Goal: Contribute content: Contribute content

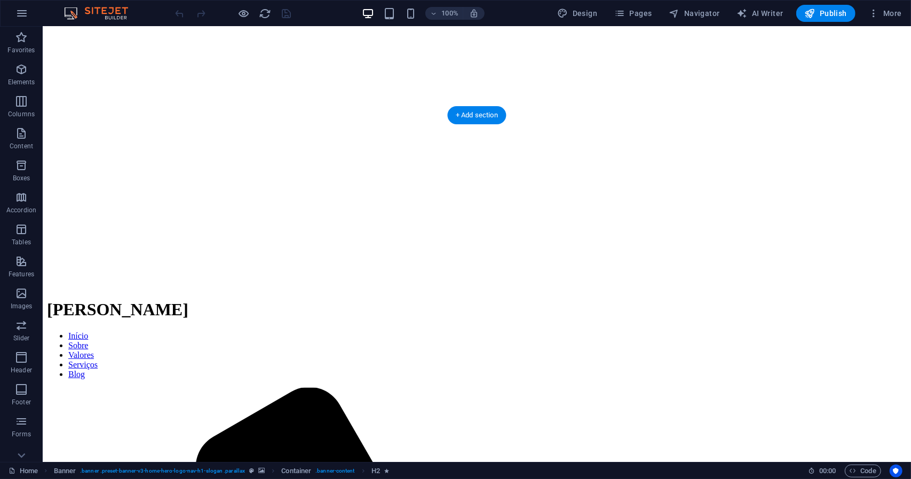
scroll to position [135, 0]
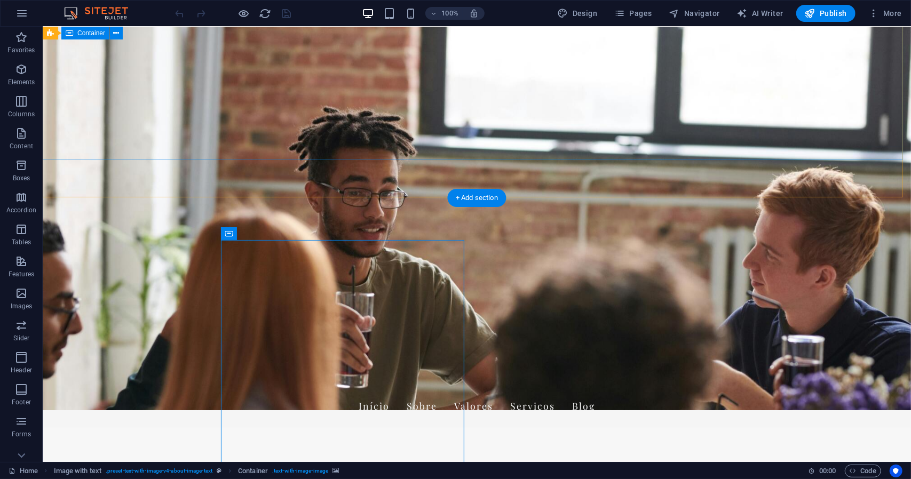
scroll to position [0, 0]
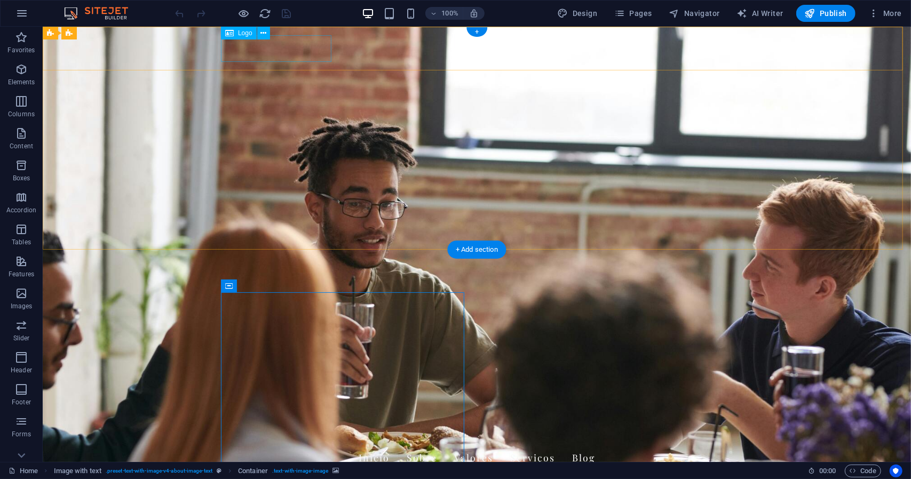
click at [289, 417] on div "[PERSON_NAME]" at bounding box center [477, 430] width 504 height 27
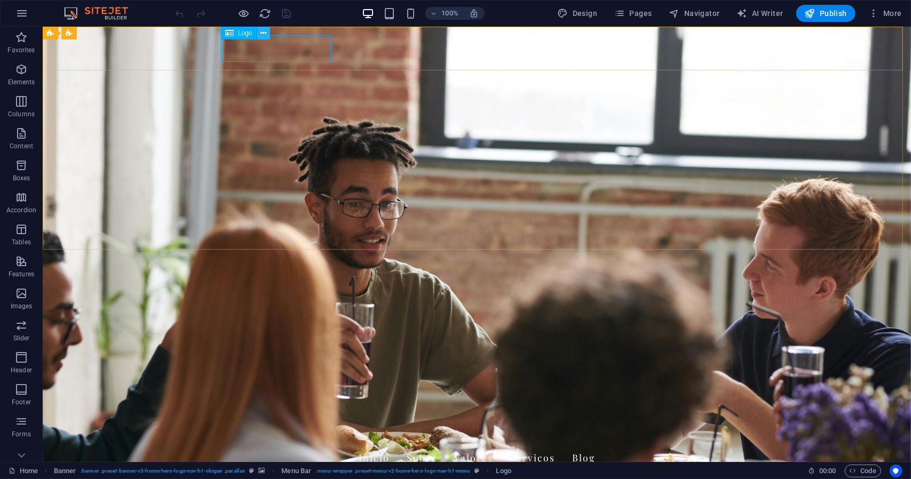
click at [263, 33] on icon at bounding box center [263, 33] width 6 height 11
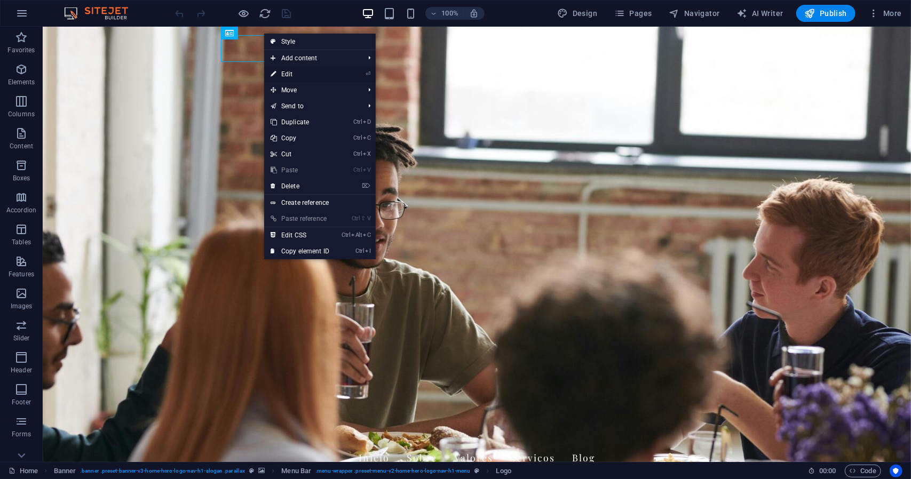
click at [315, 76] on link "⏎ Edit" at bounding box center [300, 74] width 72 height 16
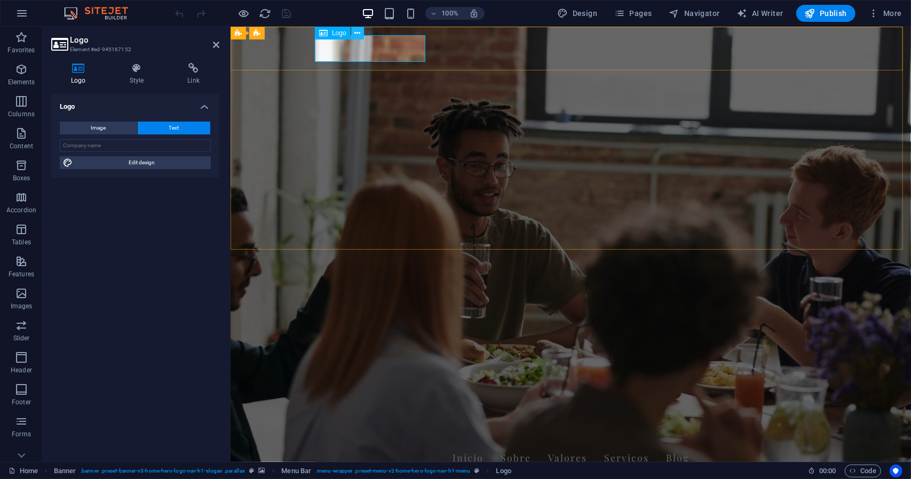
click at [355, 33] on icon at bounding box center [357, 33] width 6 height 11
click at [322, 417] on div "[PERSON_NAME]" at bounding box center [571, 430] width 504 height 27
click at [329, 36] on div "Logo" at bounding box center [333, 33] width 36 height 13
click at [335, 32] on span "Logo" at bounding box center [339, 33] width 14 height 6
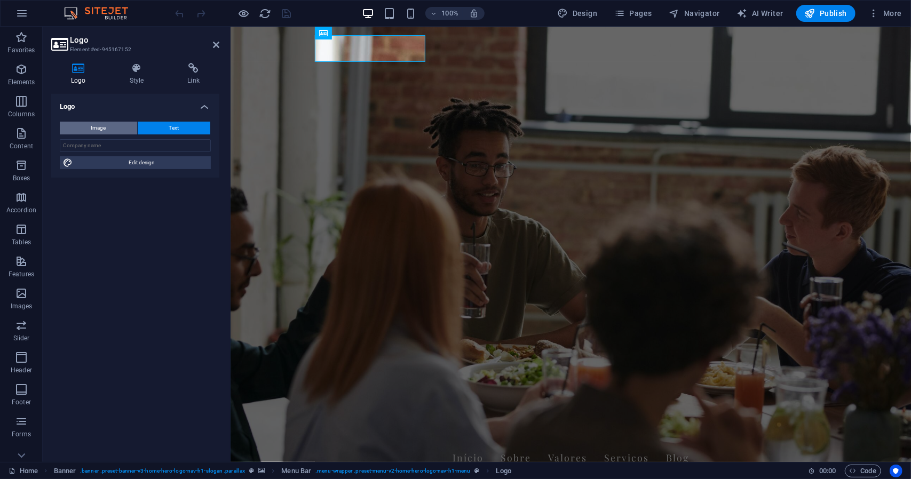
click at [116, 127] on button "Image" at bounding box center [98, 128] width 77 height 13
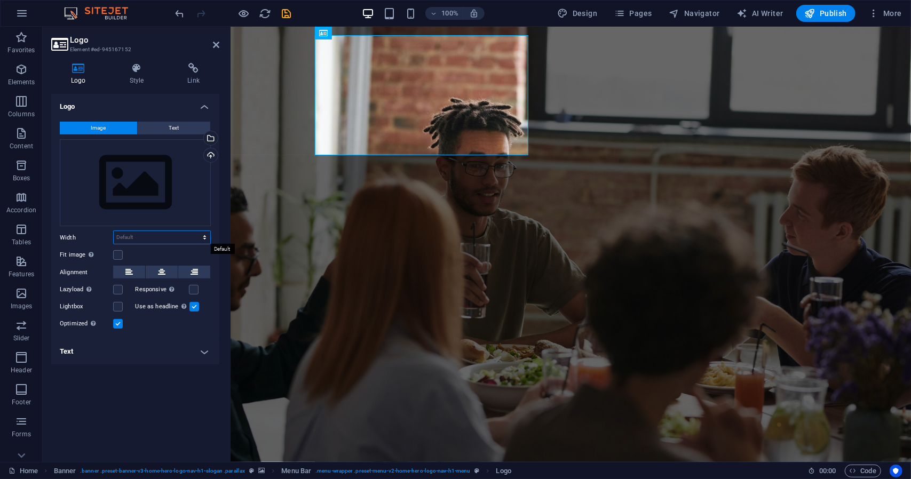
click at [154, 236] on select "Default auto px rem % em vh vw" at bounding box center [162, 237] width 97 height 13
click at [114, 231] on select "Default auto px rem % em vh vw" at bounding box center [162, 237] width 97 height 13
select select "DISABLED_OPTION_VALUE"
click at [188, 180] on div "Drag files here, click to choose files or select files from Files or our free s…" at bounding box center [135, 183] width 151 height 88
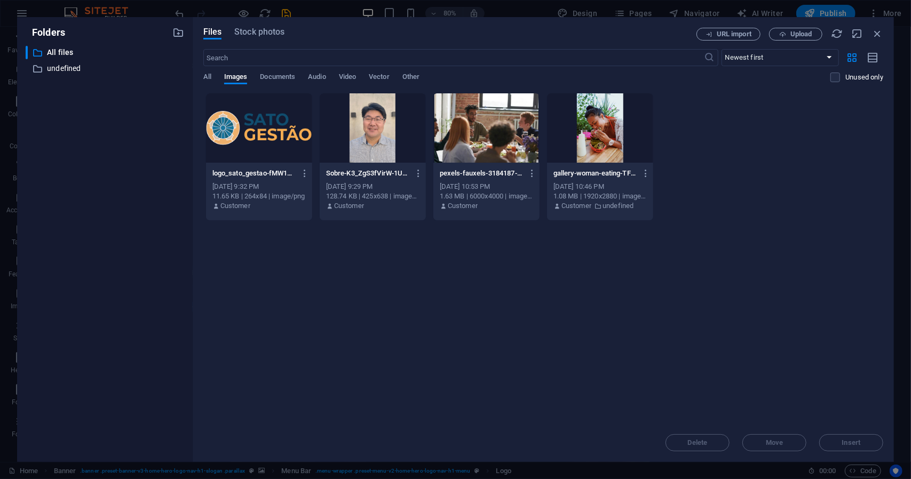
click at [256, 123] on div at bounding box center [259, 127] width 106 height 69
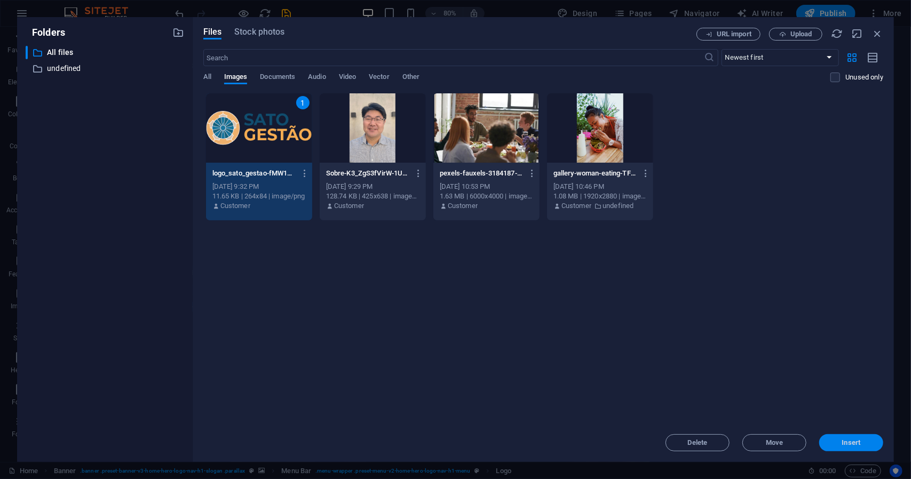
click at [847, 448] on button "Insert" at bounding box center [851, 442] width 64 height 17
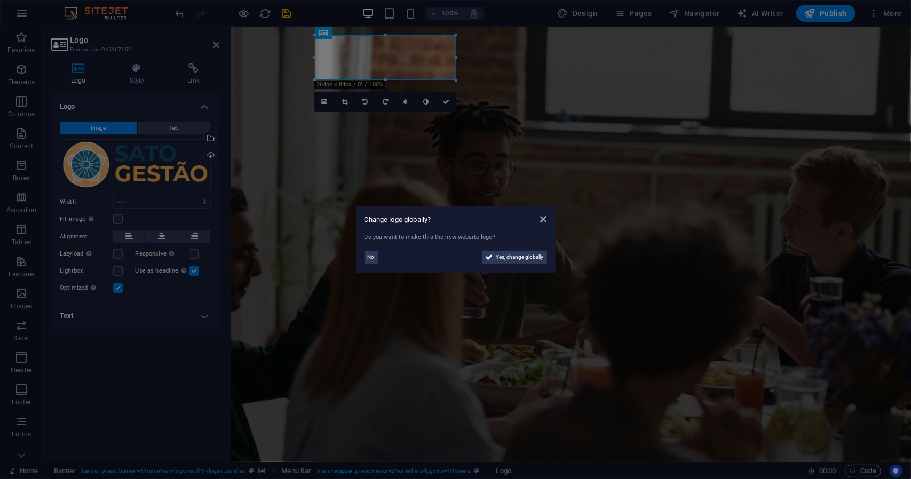
click at [199, 236] on aside "Change logo globally? Do you want to make this the new website logo? No Yes, ch…" at bounding box center [455, 239] width 911 height 479
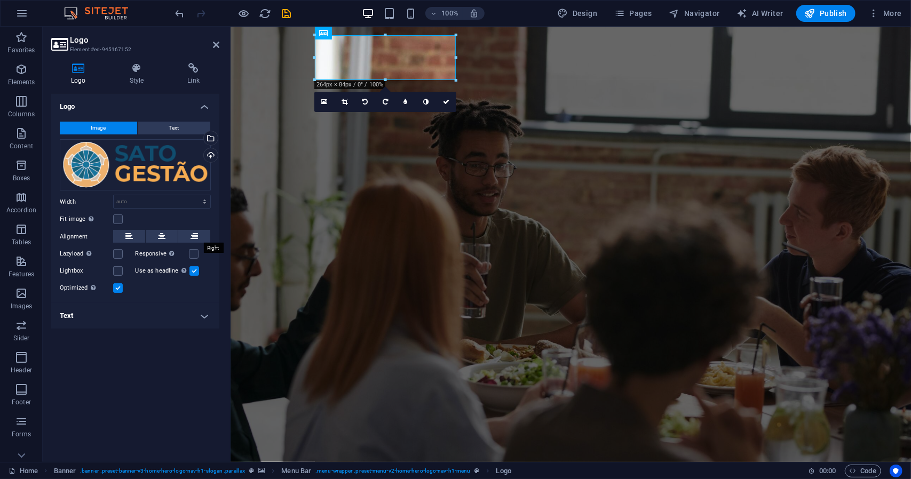
click at [199, 236] on button at bounding box center [194, 236] width 32 height 13
click at [158, 234] on icon at bounding box center [161, 236] width 7 height 13
click at [137, 234] on button at bounding box center [129, 236] width 32 height 13
click at [118, 256] on label at bounding box center [118, 254] width 10 height 10
click at [0, 0] on input "Lazyload Loading images after the page loads improves page speed." at bounding box center [0, 0] width 0 height 0
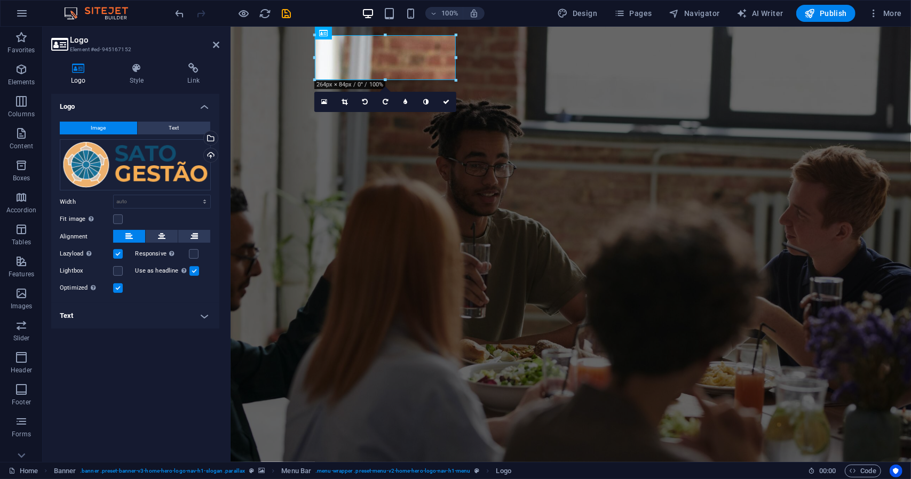
click at [118, 256] on label at bounding box center [118, 254] width 10 height 10
click at [0, 0] on input "Lazyload Loading images after the page loads improves page speed." at bounding box center [0, 0] width 0 height 0
click at [118, 256] on label at bounding box center [118, 254] width 10 height 10
click at [0, 0] on input "Lazyload Loading images after the page loads improves page speed." at bounding box center [0, 0] width 0 height 0
click at [195, 255] on label at bounding box center [194, 254] width 10 height 10
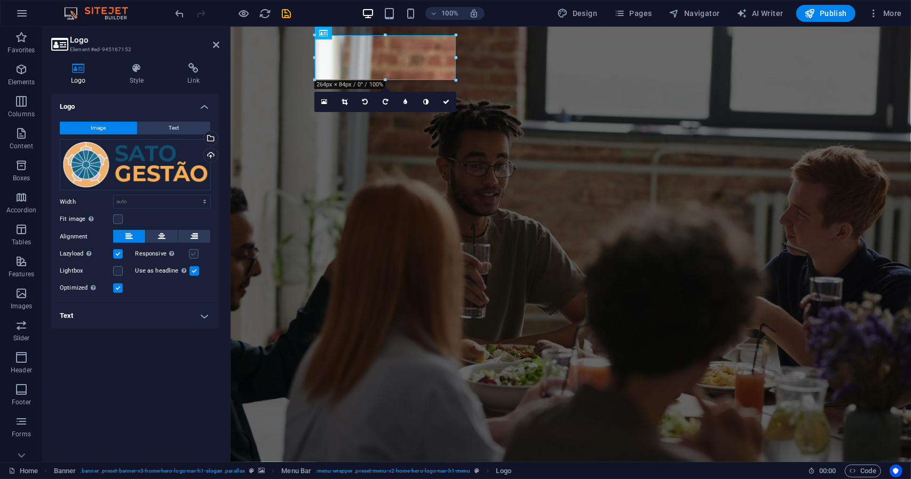
click at [0, 0] on input "Responsive Automatically load retina image and smartphone optimized sizes." at bounding box center [0, 0] width 0 height 0
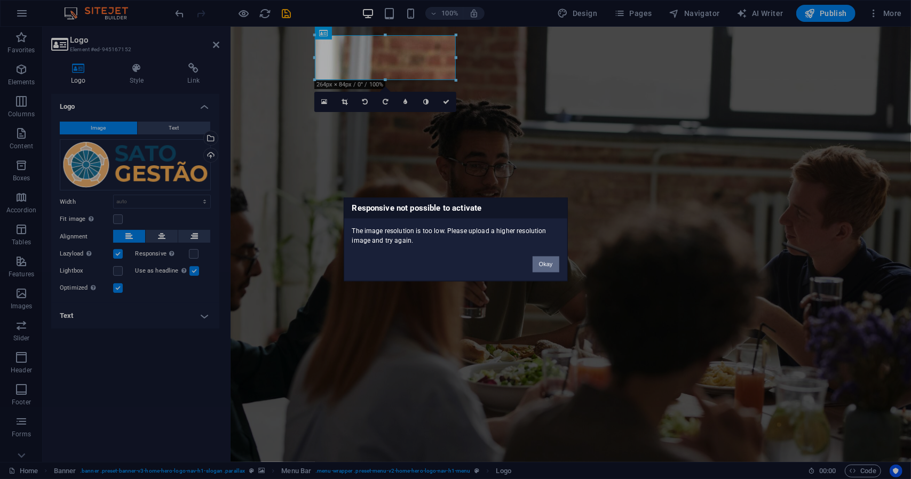
click at [553, 267] on button "Okay" at bounding box center [546, 265] width 27 height 16
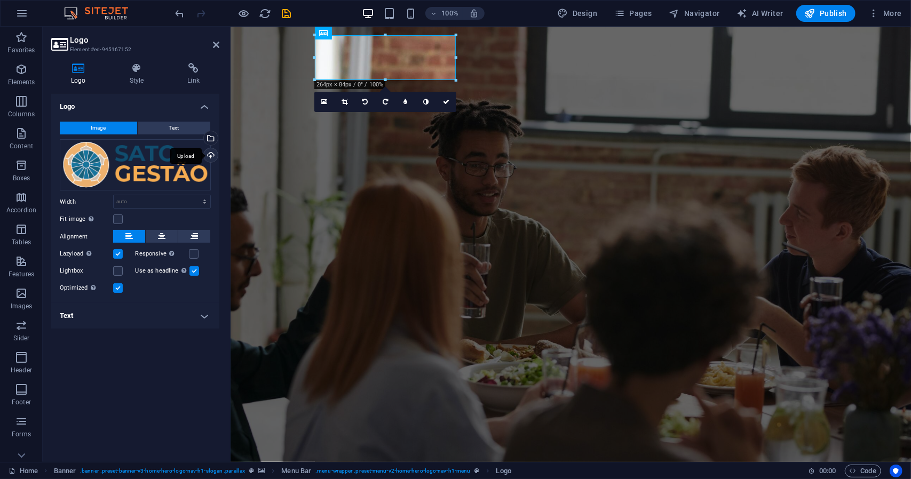
click at [205, 158] on div "Upload" at bounding box center [210, 156] width 16 height 16
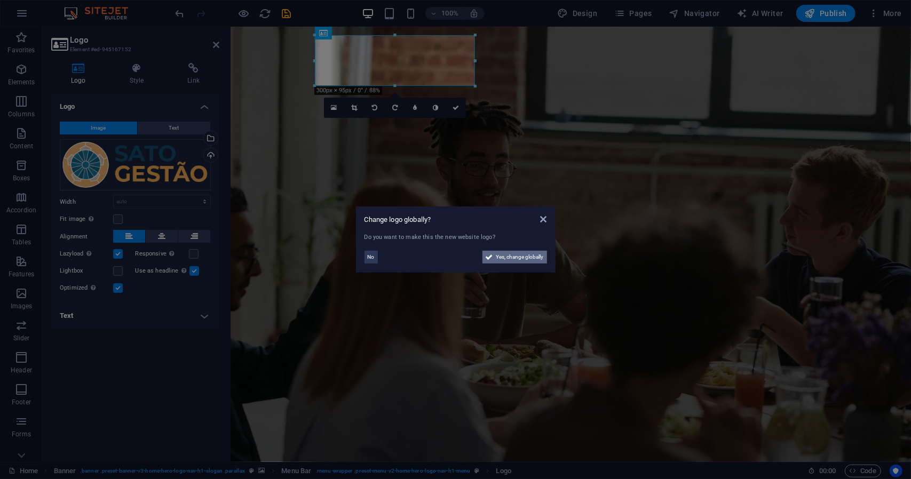
click at [505, 258] on span "Yes, change globally" at bounding box center [519, 257] width 47 height 13
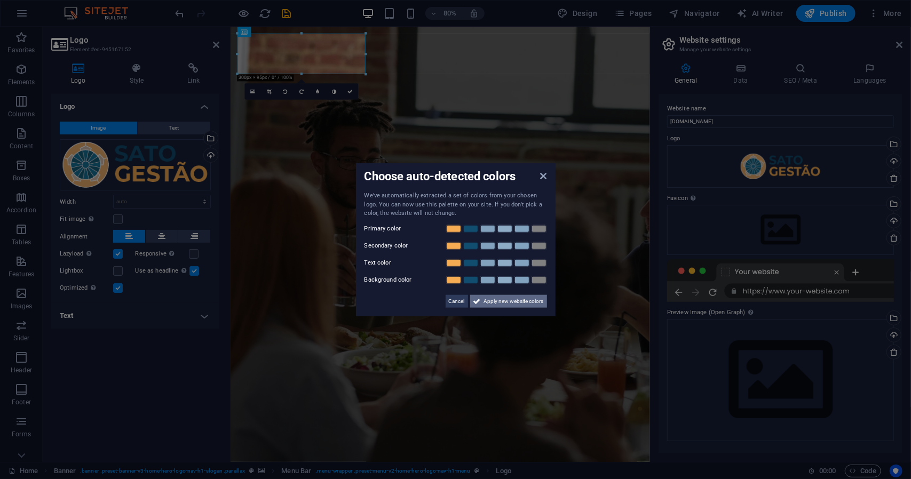
click at [513, 300] on span "Apply new website colors" at bounding box center [514, 301] width 60 height 13
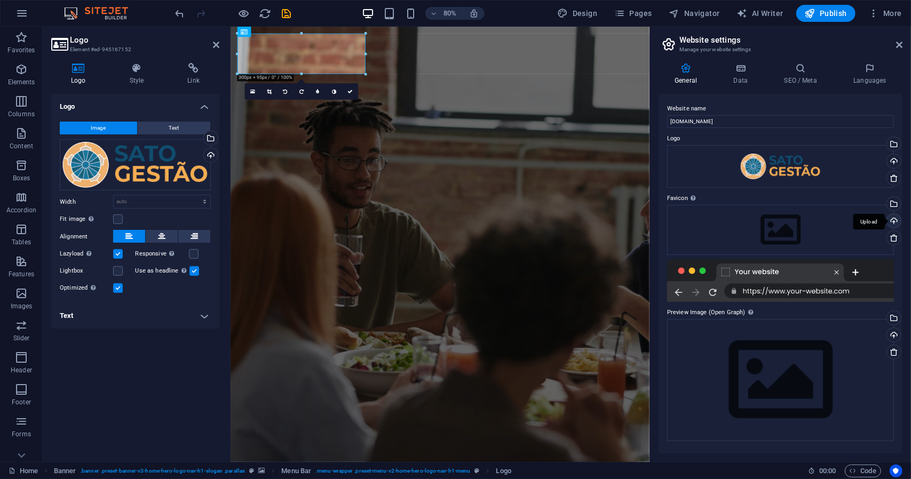
click at [895, 224] on div "Upload" at bounding box center [893, 222] width 16 height 16
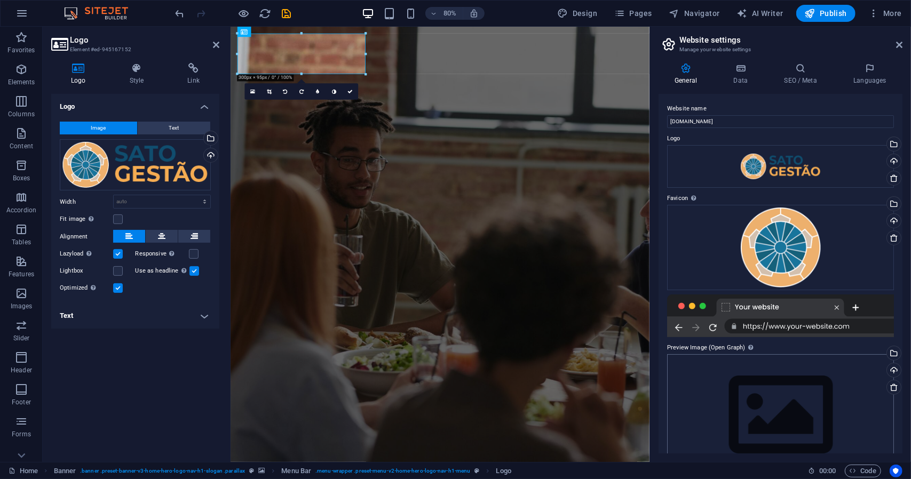
scroll to position [31, 0]
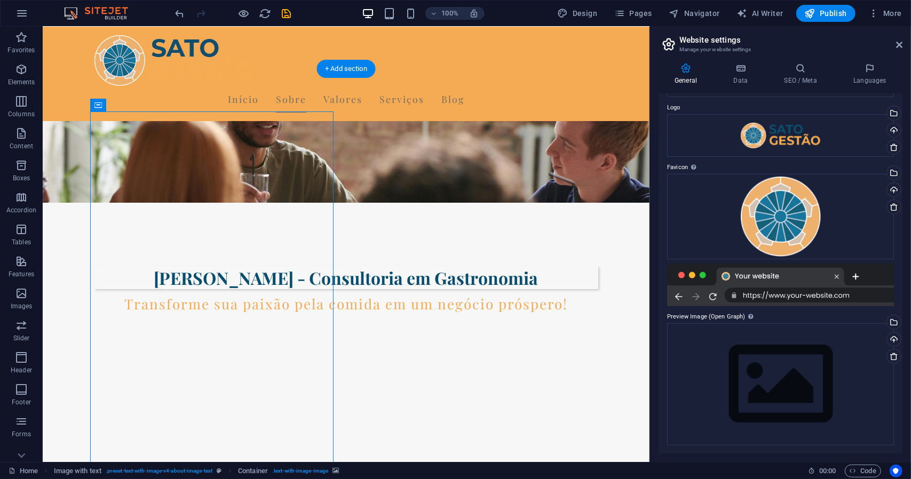
scroll to position [292, 0]
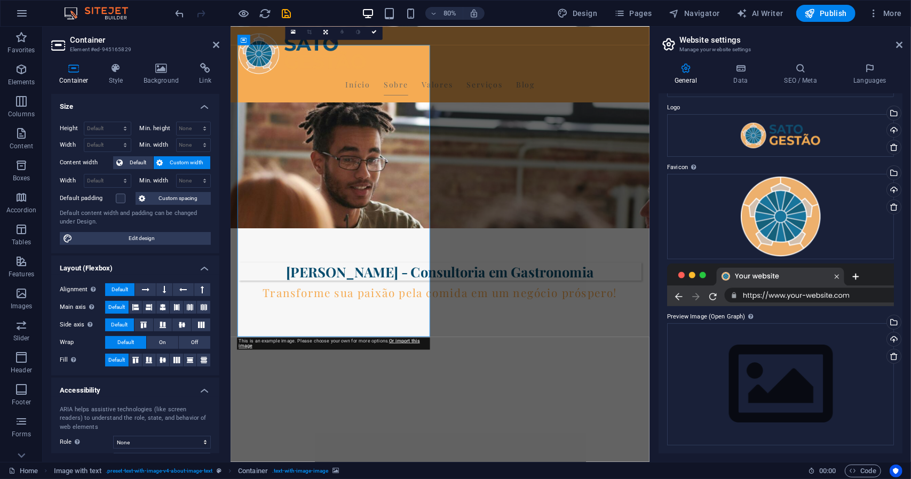
click at [294, 30] on icon at bounding box center [293, 32] width 5 height 6
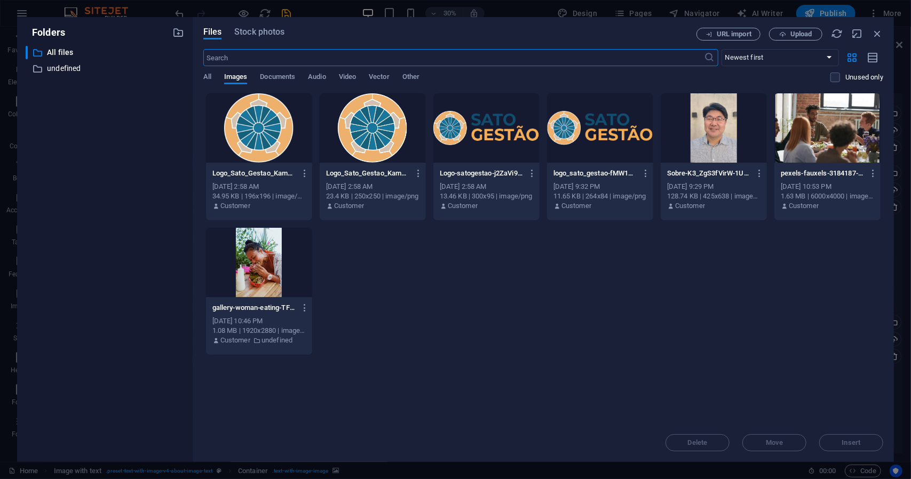
scroll to position [745, 0]
click at [712, 134] on div at bounding box center [714, 127] width 106 height 69
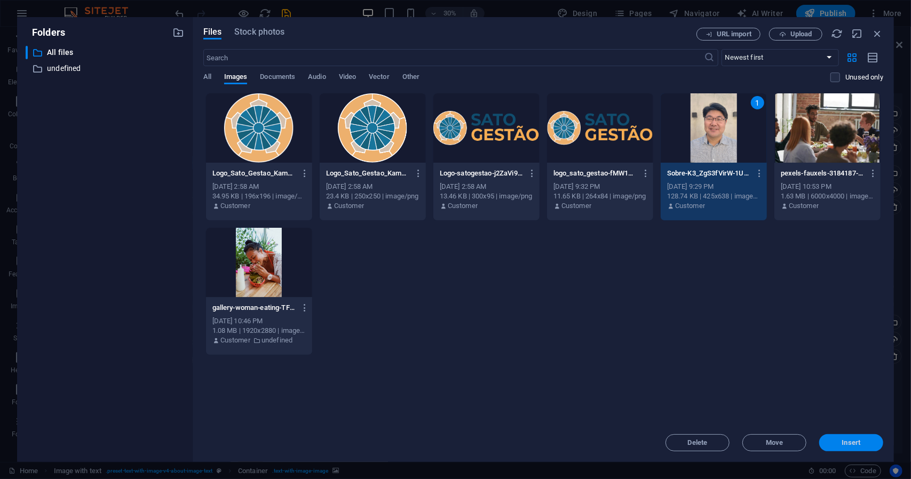
click at [855, 440] on span "Insert" at bounding box center [851, 443] width 19 height 6
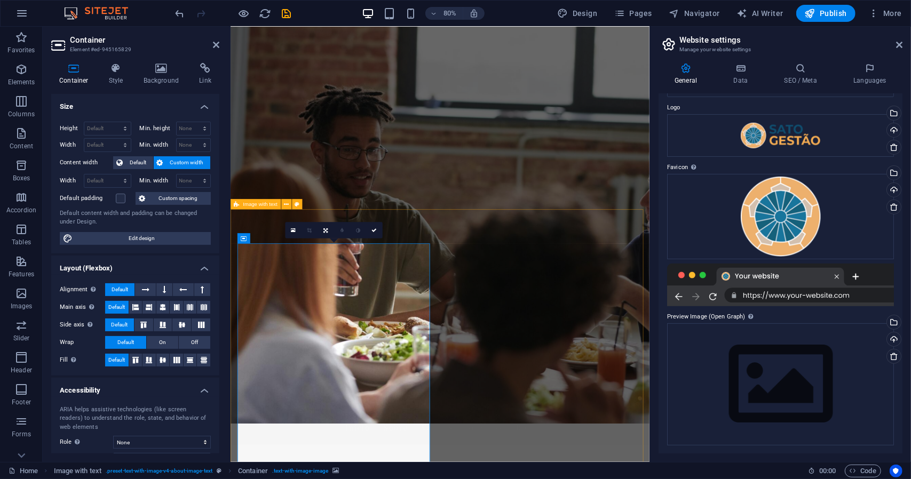
scroll to position [39, 0]
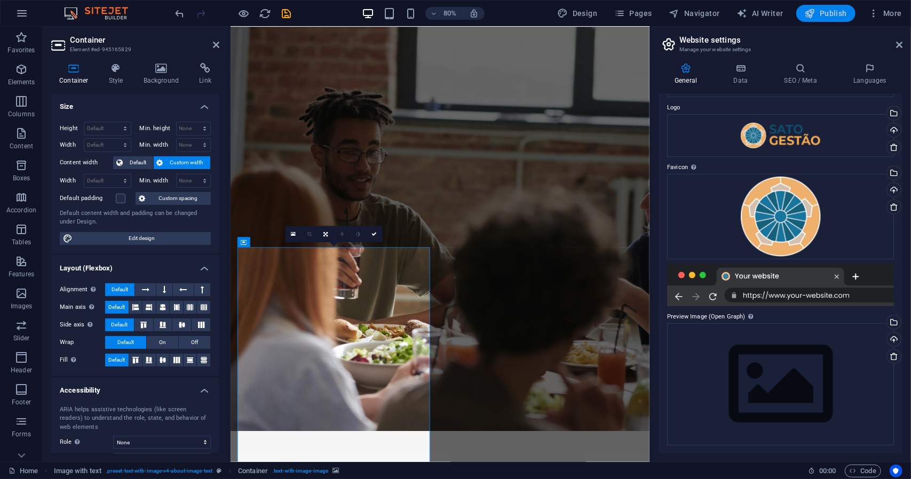
click at [815, 14] on icon "button" at bounding box center [810, 13] width 11 height 11
checkbox input "false"
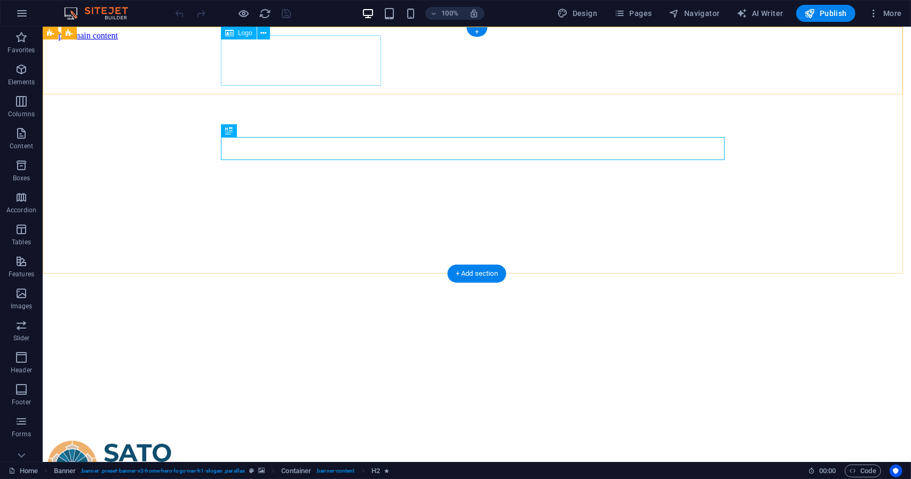
click at [312, 440] on div at bounding box center [476, 467] width 860 height 55
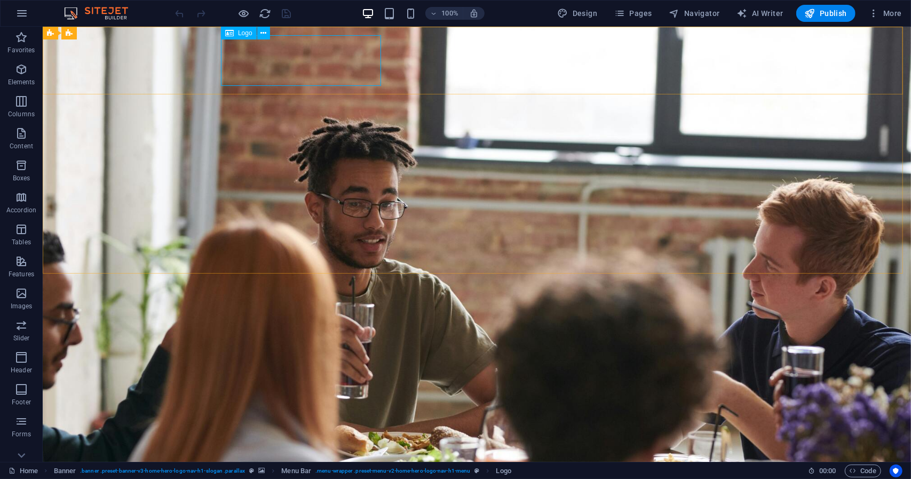
click at [249, 33] on span "Logo" at bounding box center [245, 33] width 14 height 6
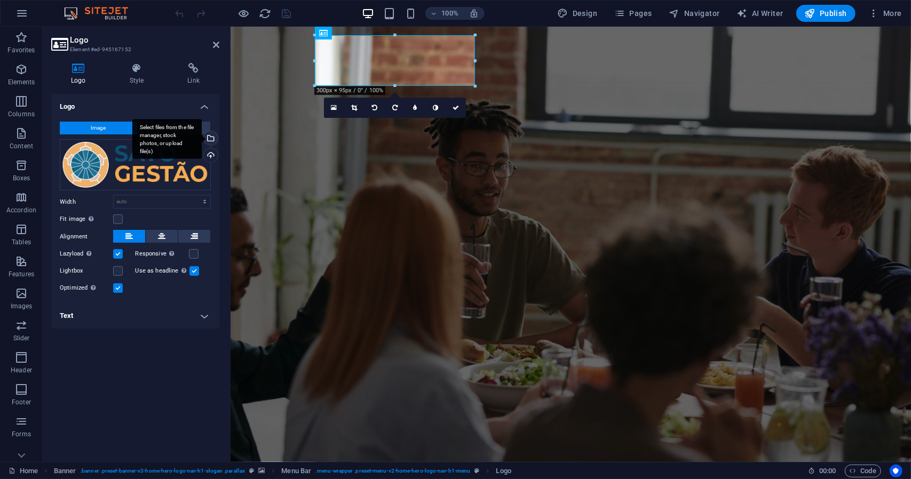
click at [211, 136] on div "Select files from the file manager, stock photos, or upload file(s)" at bounding box center [210, 139] width 16 height 16
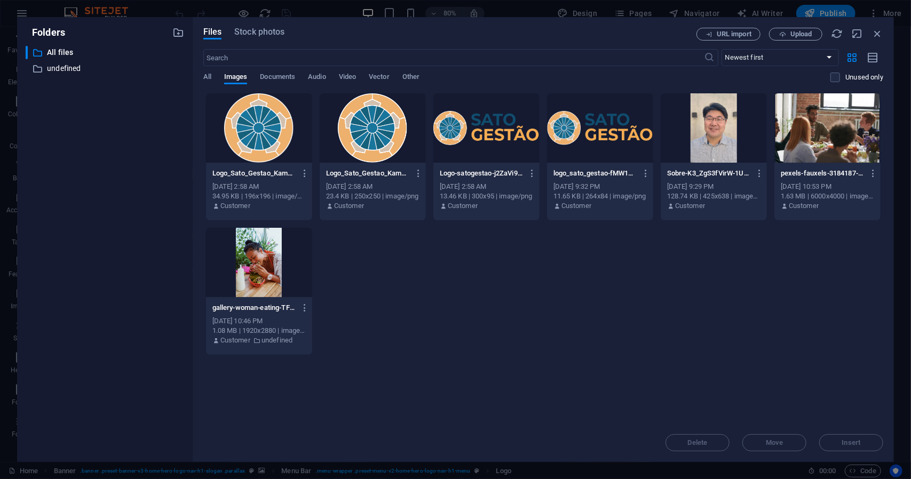
click at [490, 144] on div at bounding box center [486, 127] width 106 height 69
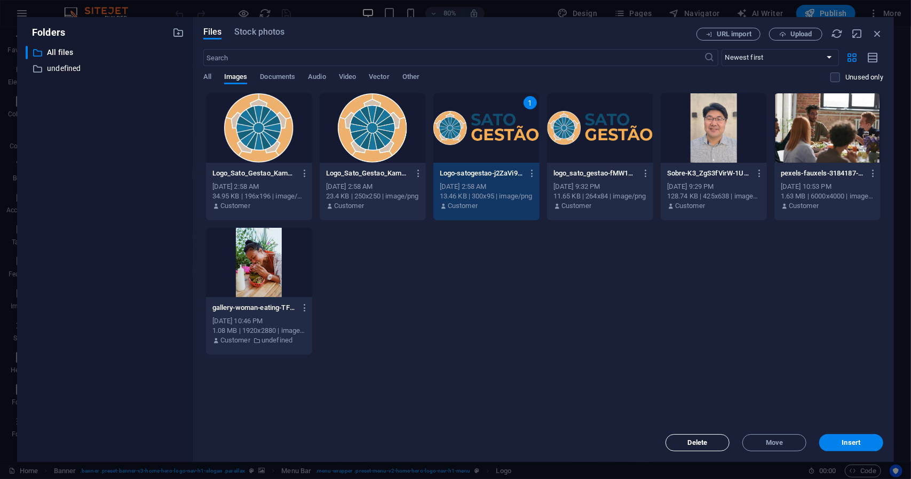
click at [703, 441] on span "Delete" at bounding box center [698, 443] width 20 height 6
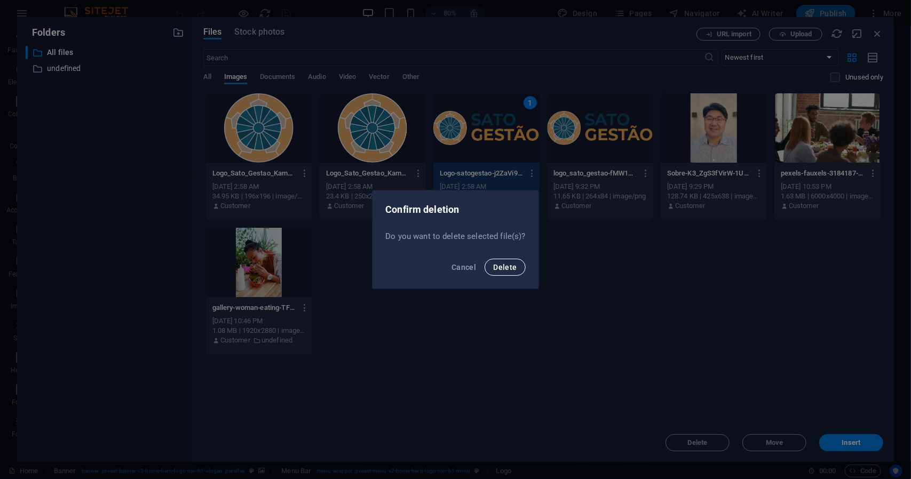
click at [499, 262] on button "Delete" at bounding box center [505, 267] width 41 height 17
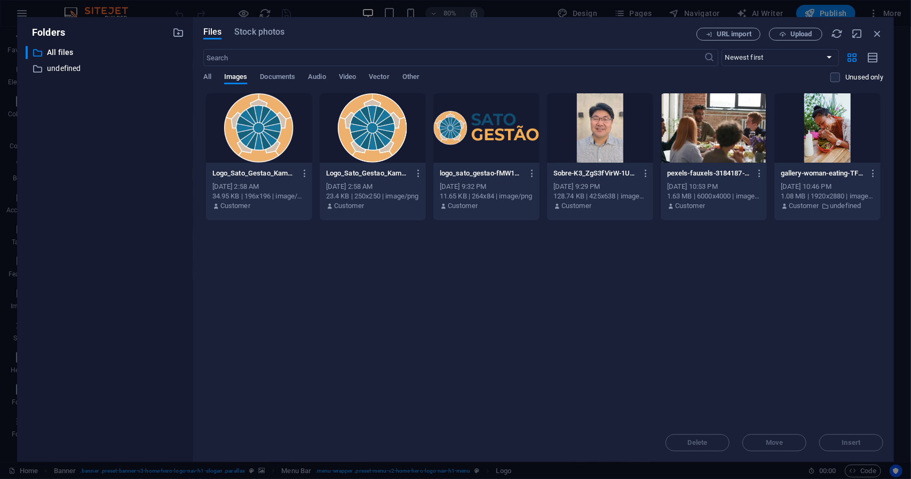
click at [464, 162] on div at bounding box center [486, 127] width 106 height 69
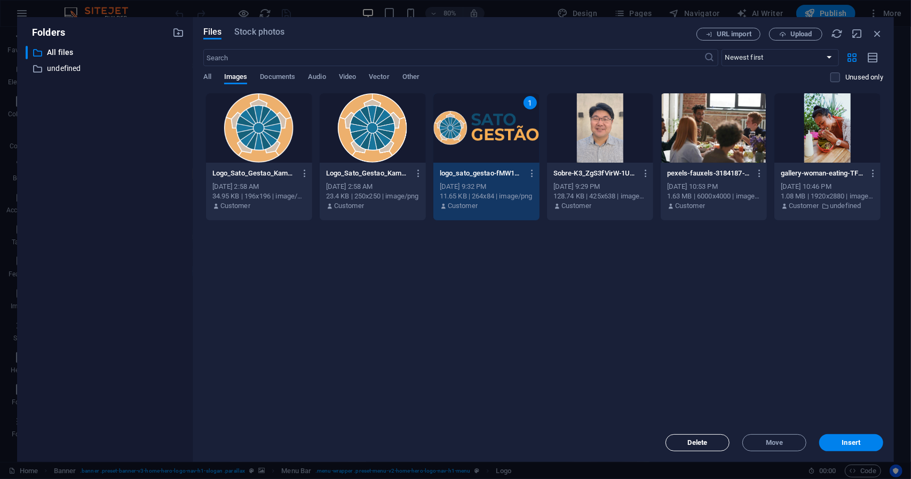
click at [677, 439] on button "Delete" at bounding box center [697, 442] width 64 height 17
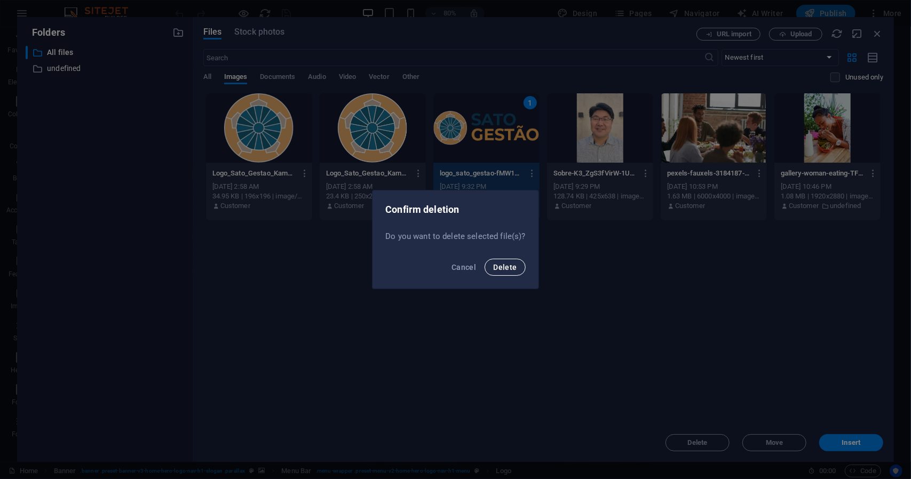
click at [503, 260] on button "Delete" at bounding box center [505, 267] width 41 height 17
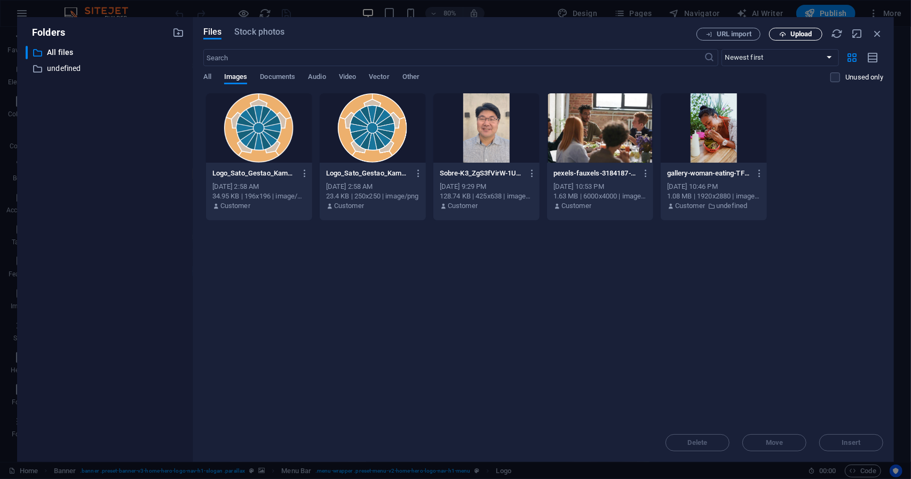
click at [787, 35] on span "Upload" at bounding box center [796, 34] width 44 height 7
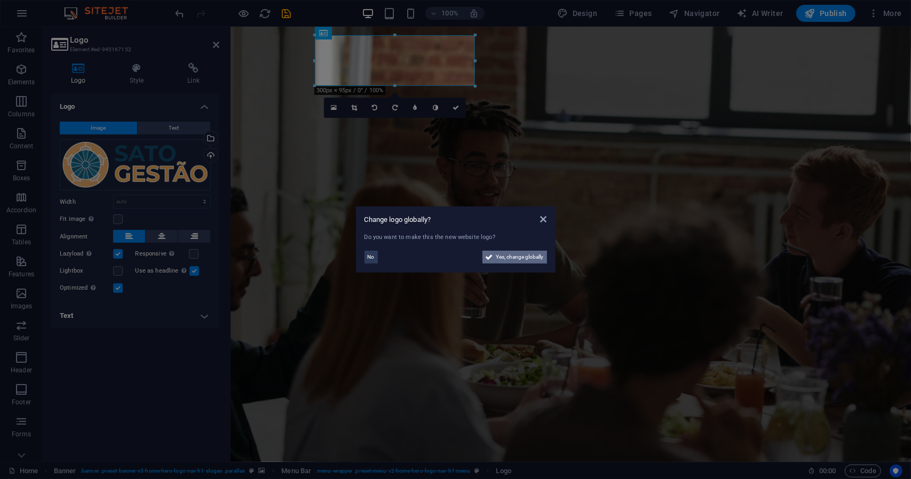
click at [498, 260] on span "Yes, change globally" at bounding box center [519, 257] width 47 height 13
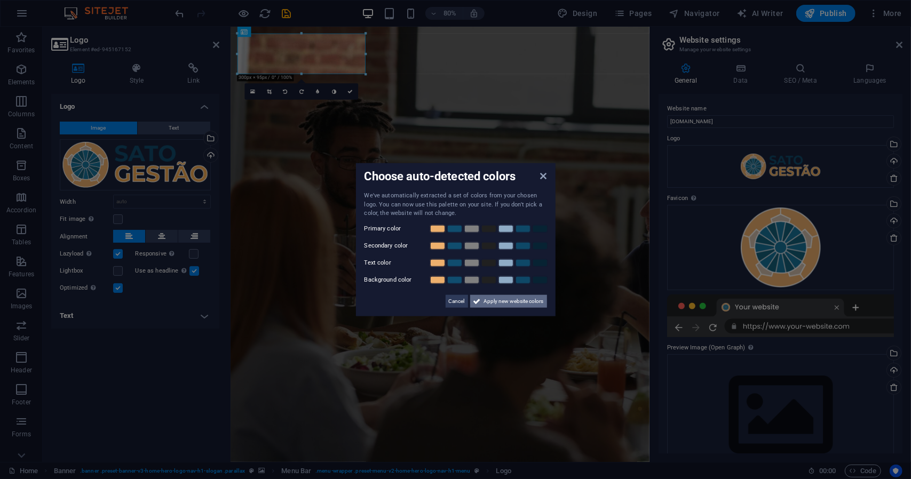
click at [536, 304] on span "Apply new website colors" at bounding box center [514, 301] width 60 height 13
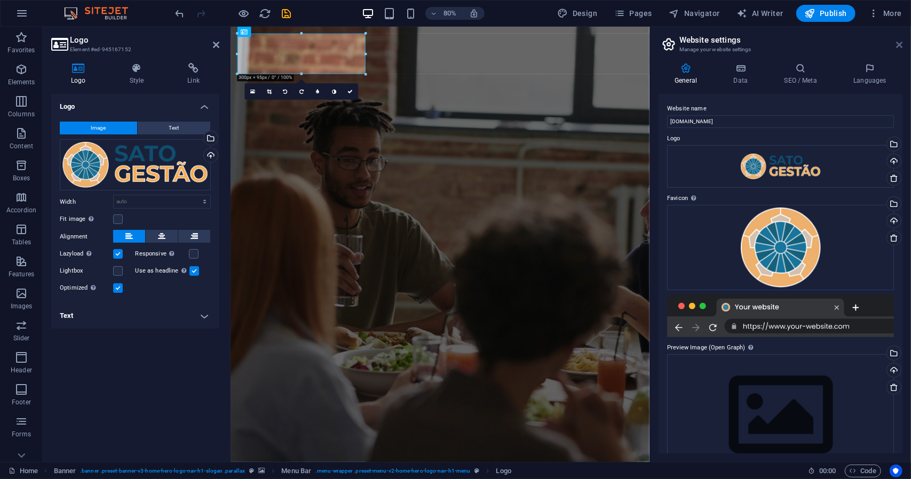
click at [898, 43] on icon at bounding box center [899, 45] width 6 height 9
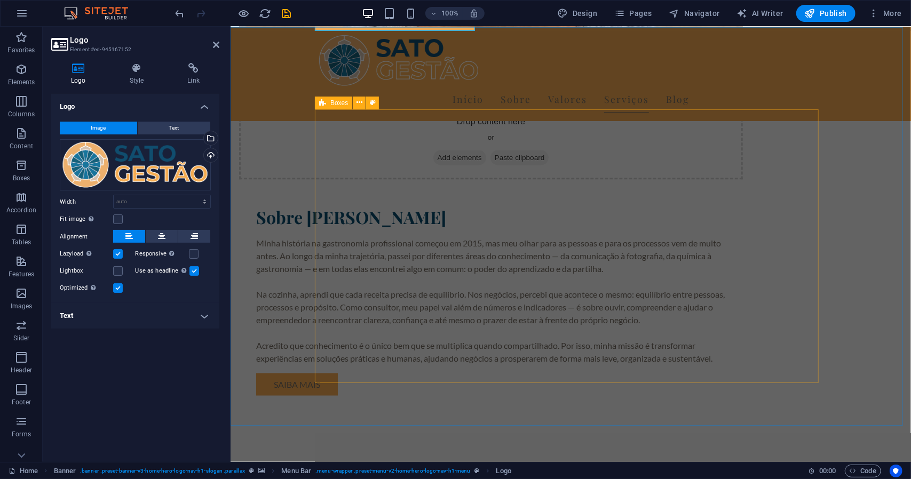
scroll to position [977, 0]
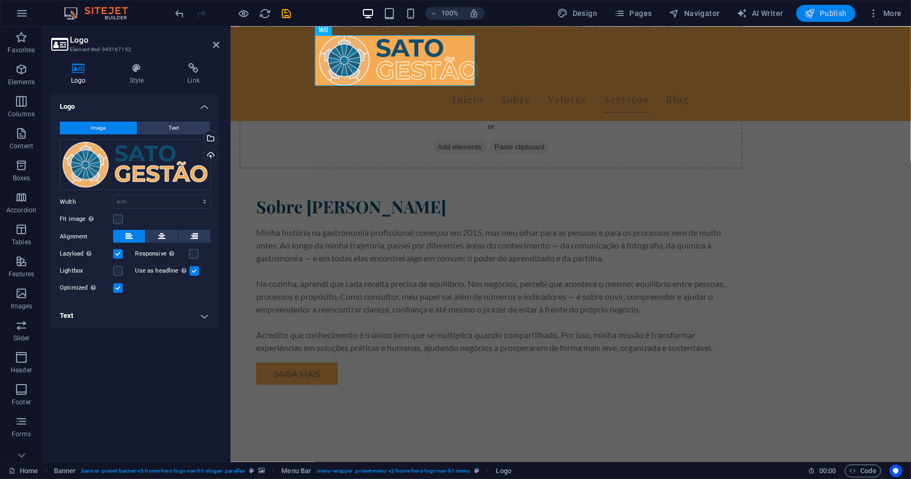
click at [830, 15] on span "Publish" at bounding box center [826, 13] width 42 height 11
checkbox input "false"
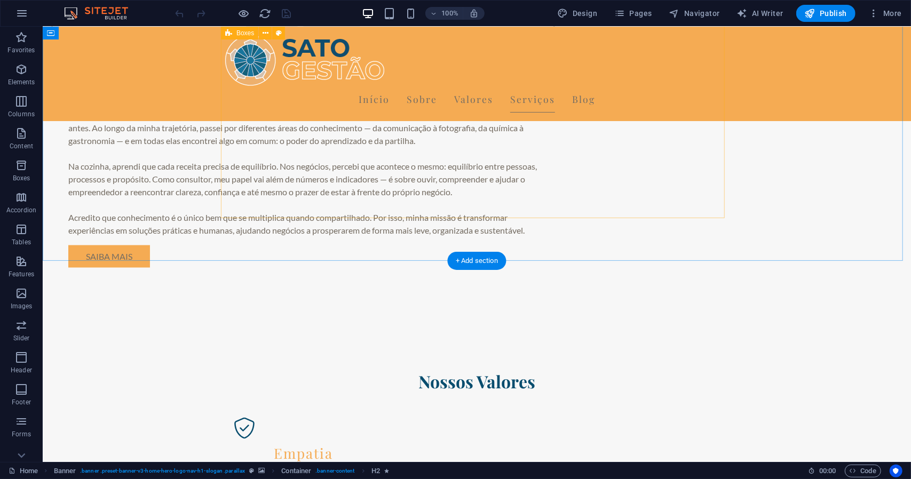
scroll to position [1105, 0]
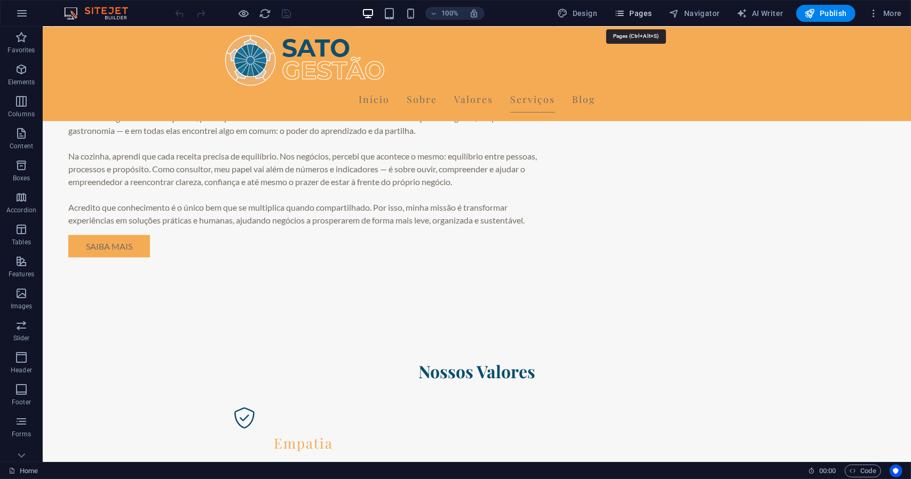
click at [625, 17] on icon "button" at bounding box center [619, 13] width 11 height 11
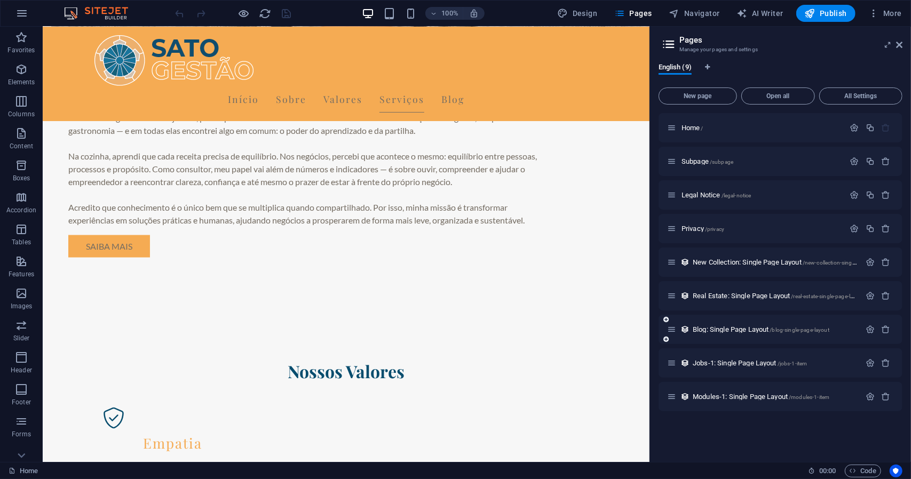
click at [742, 336] on div "Blog: Single Page Layout /blog-single-page-layout" at bounding box center [780, 329] width 244 height 29
click at [693, 334] on div "Blog: Single Page Layout /blog-single-page-layout" at bounding box center [763, 329] width 193 height 12
click at [677, 328] on div "Blog: Single Page Layout /blog-single-page-layout" at bounding box center [763, 329] width 193 height 12
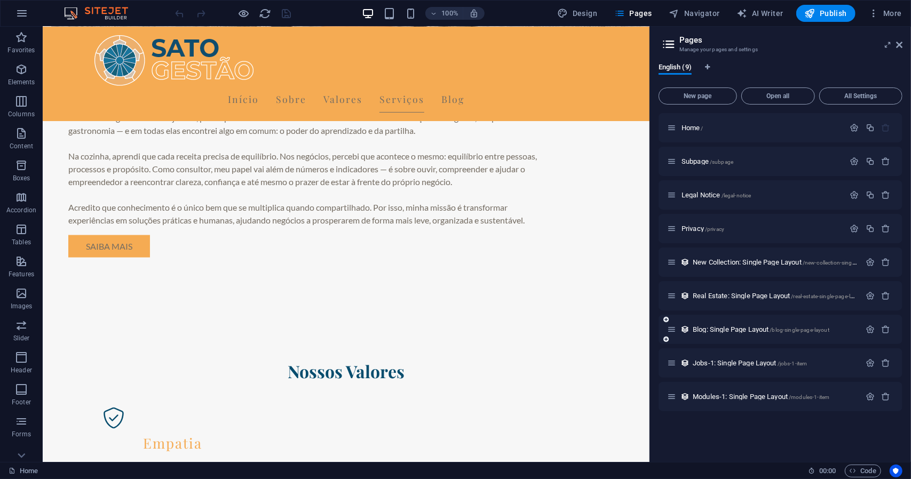
click at [668, 321] on icon at bounding box center [665, 319] width 5 height 6
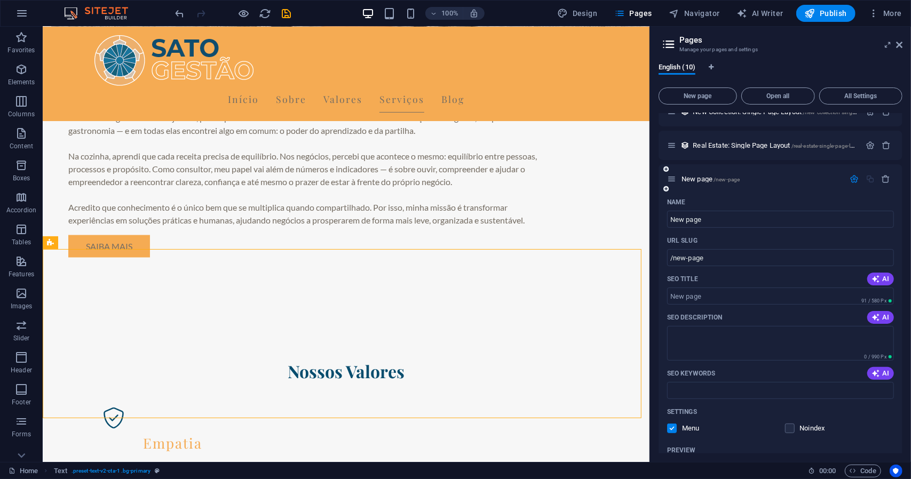
scroll to position [150, 0]
click at [886, 176] on icon "button" at bounding box center [886, 178] width 9 height 9
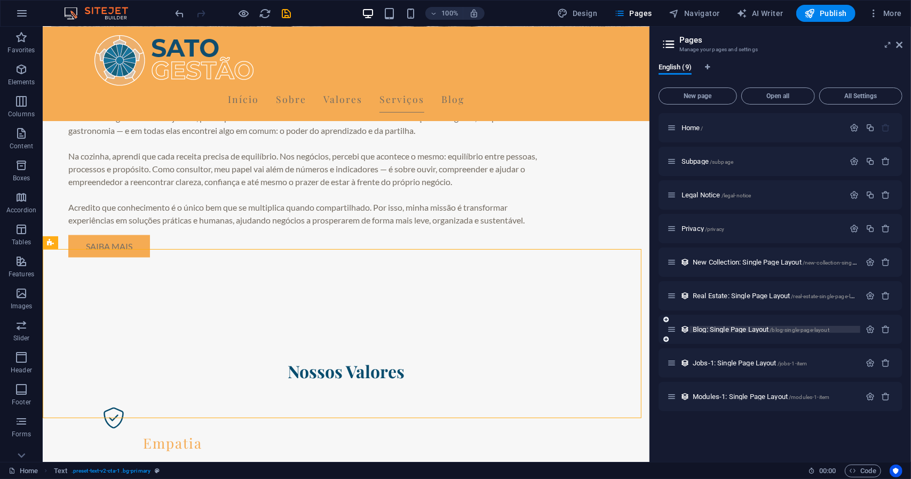
click at [726, 328] on span "Blog: Single Page Layout /blog-single-page-layout" at bounding box center [761, 330] width 137 height 8
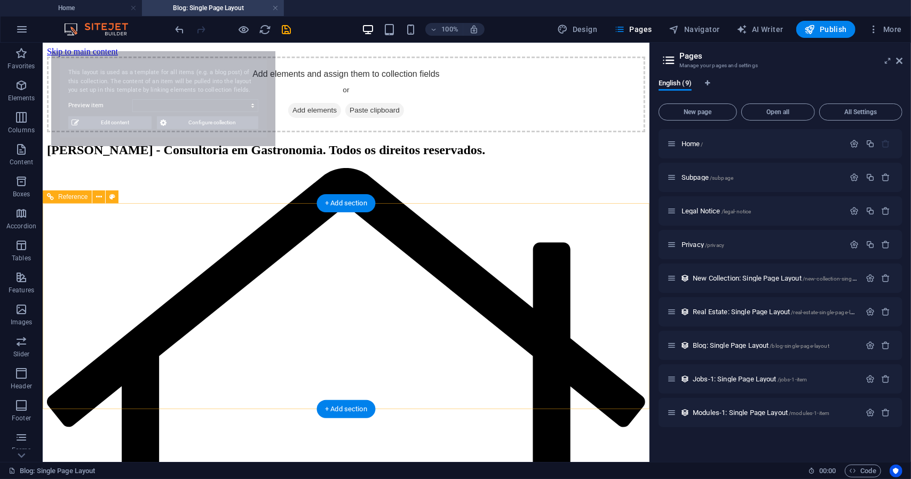
select select "68ca8ca234d4271a260c0e5e"
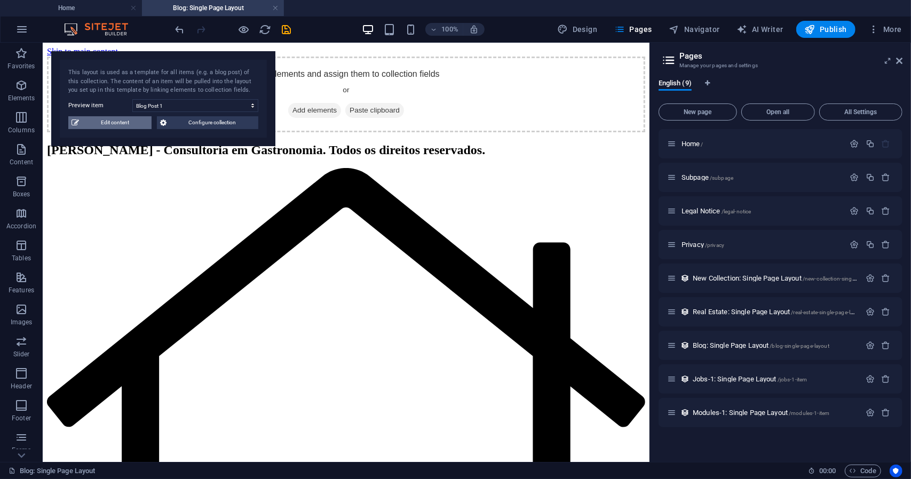
click at [125, 122] on span "Edit content" at bounding box center [115, 122] width 66 height 13
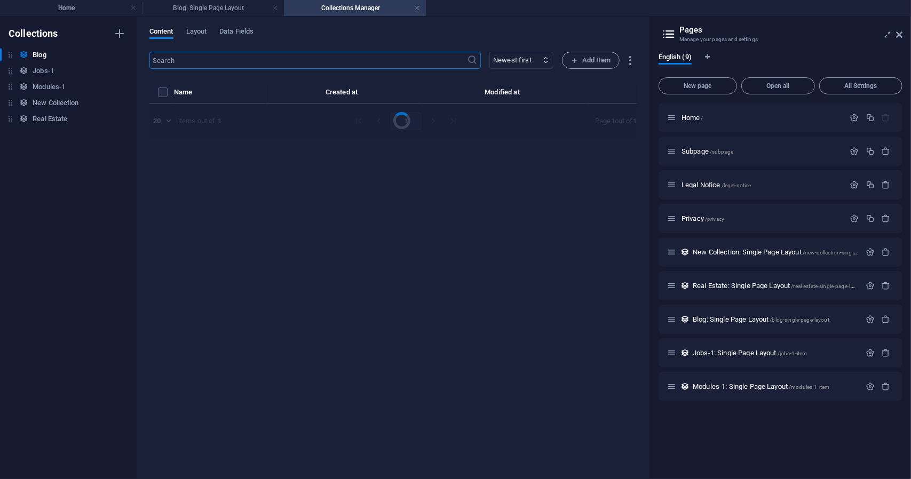
select select "Category 1"
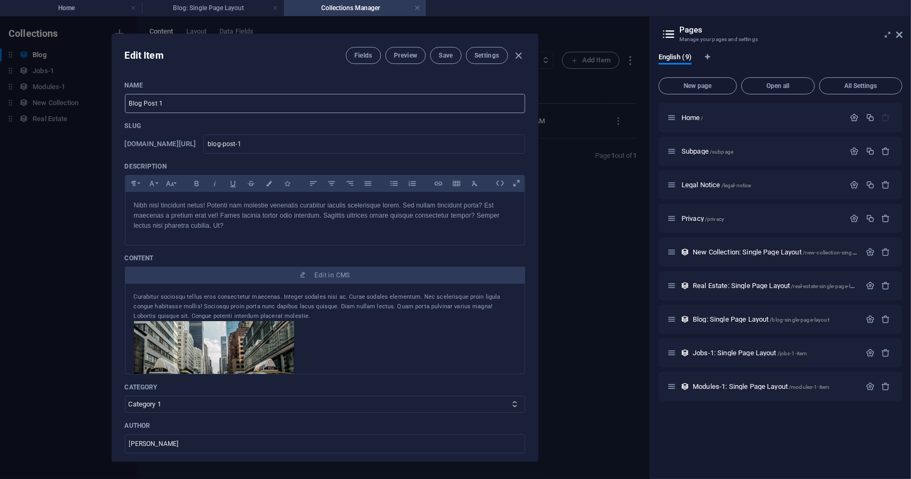
click at [195, 104] on input "Blog Post 1" at bounding box center [325, 103] width 400 height 19
paste input "Dominando o CMV Real: Os 4 Ladrões de Lucro que Você Precisa Eliminar na Sua Co…"
type input "Dominando o CMV Real: Os 4 Ladrões de Lucro que Você Precisa Eliminar na Sua Co…"
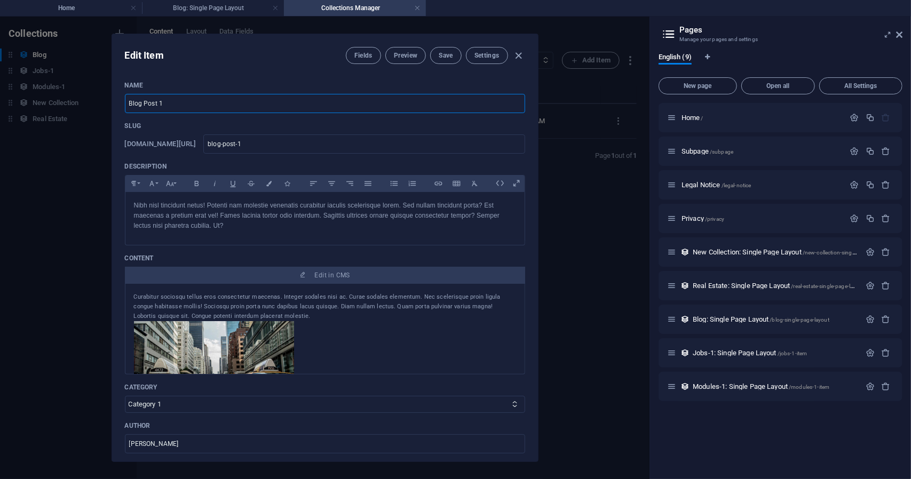
type input "dominando-o-cmv-real-os-4-ladroes-de-lucro-que-voce-precisa-eliminar-na-sua-coz…"
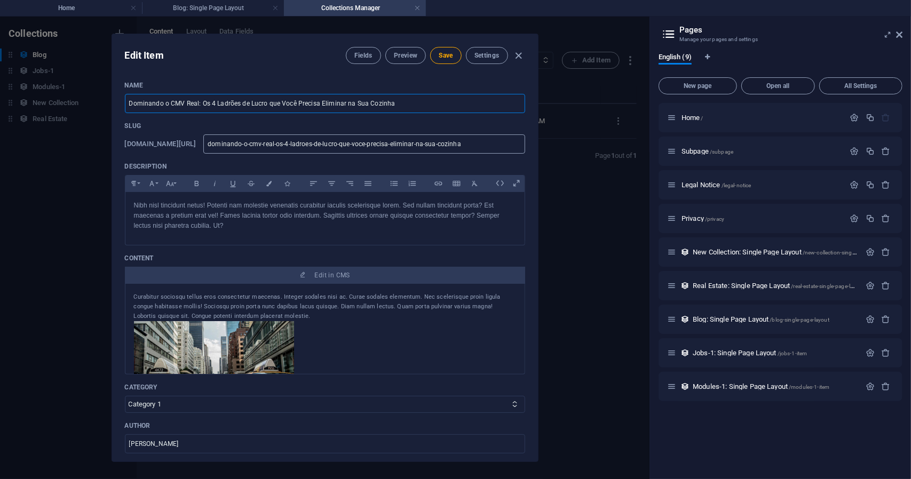
type input "Dominando o CMV Real: Os 4 Ladrões de Lucro que Você Precisa Eliminar na Sua Co…"
click at [316, 147] on input "dominando-o-cmv-real-os-4-ladroes-de-lucro-que-voce-precisa-eliminar-na-sua-coz…" at bounding box center [363, 143] width 321 height 19
type input "p"
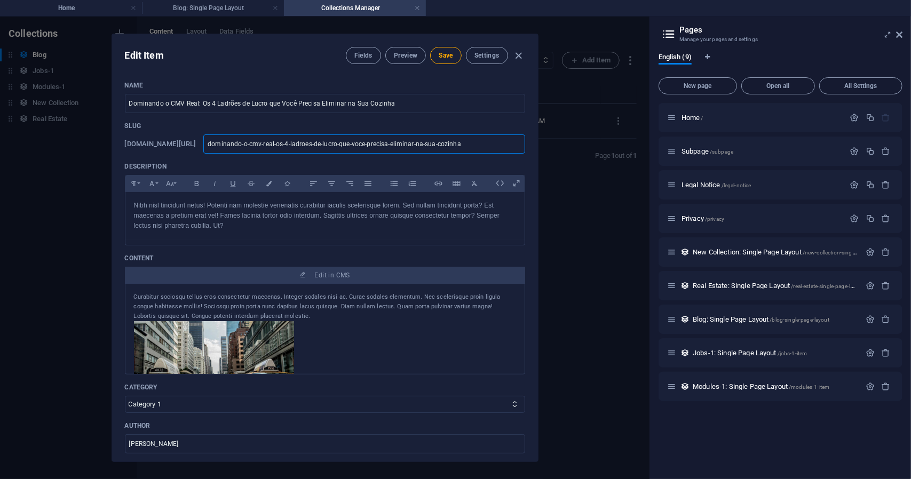
type input "p"
type input "po"
type input "pos"
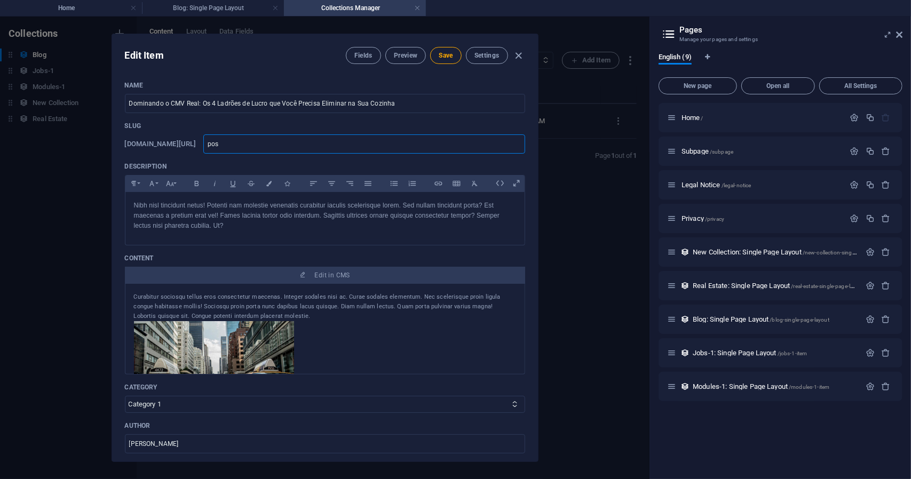
type input "post"
type input "post1"
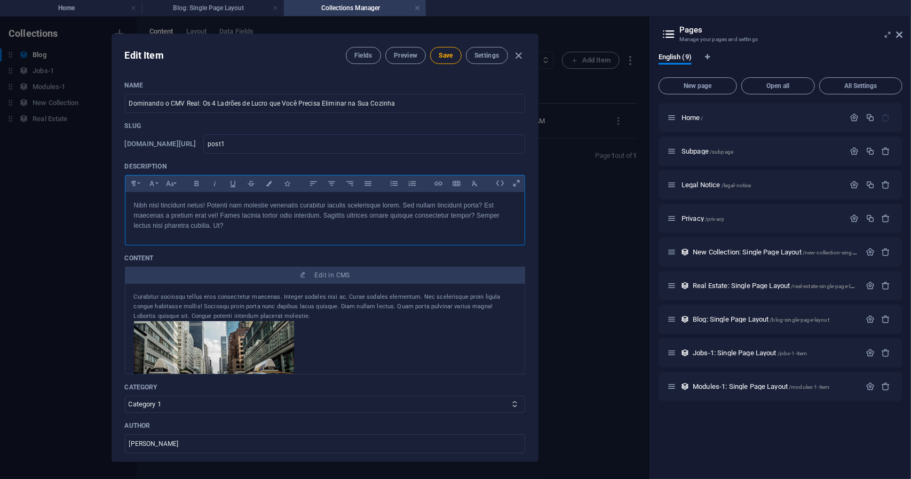
click at [316, 213] on p "Nibh nisl tincidunt netus! Potenti nam molestie venenatis curabitur iaculis sce…" at bounding box center [325, 216] width 382 height 31
click at [359, 225] on p "Nibh nisl tincidunt netus! Potenti nam molestie venenatis curabitur iaculis sce…" at bounding box center [325, 216] width 382 height 31
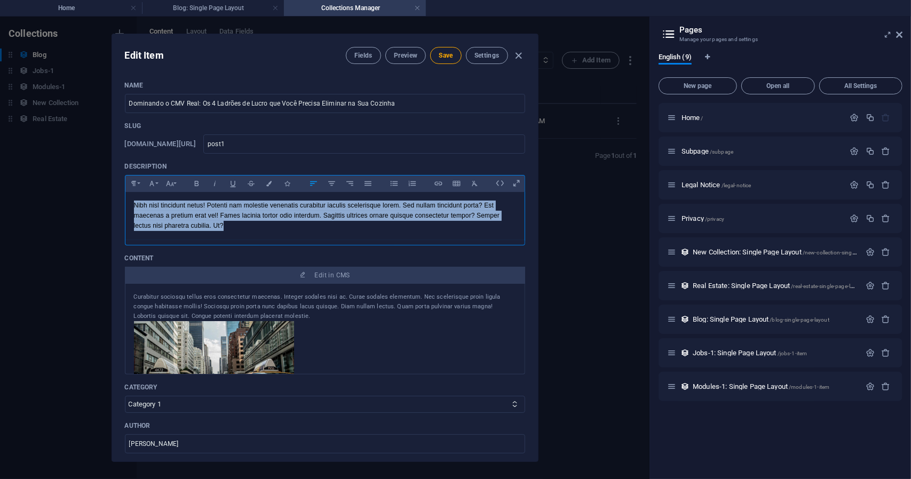
click at [359, 225] on p "Nibh nisl tincidunt netus! Potenti nam molestie venenatis curabitur iaculis sce…" at bounding box center [325, 216] width 382 height 31
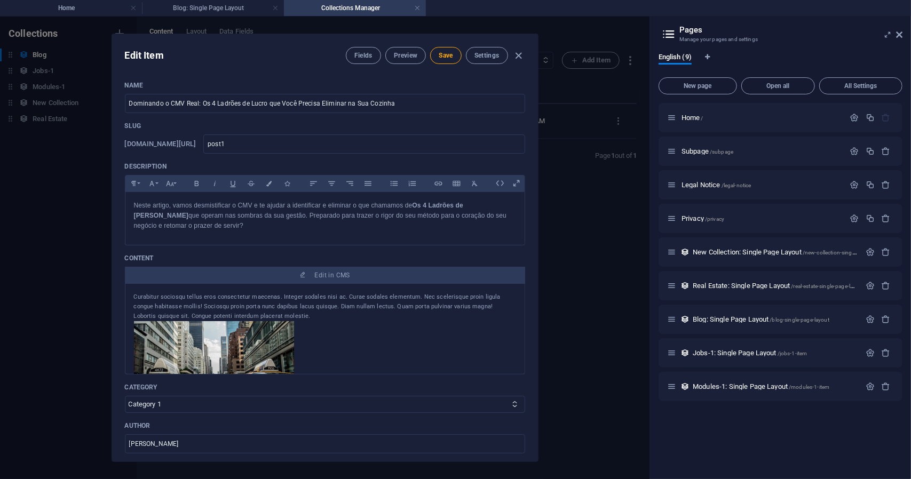
drag, startPoint x: 263, startPoint y: 313, endPoint x: 92, endPoint y: 300, distance: 171.2
click at [92, 300] on div "Edit Item Fields Preview Save Settings Name Dominando o CMV Real: Os 4 Ladrões …" at bounding box center [324, 248] width 649 height 463
click at [229, 399] on select "Category 1 Category 2" at bounding box center [325, 404] width 400 height 17
click at [166, 445] on input "Juan Pérez" at bounding box center [325, 443] width 400 height 19
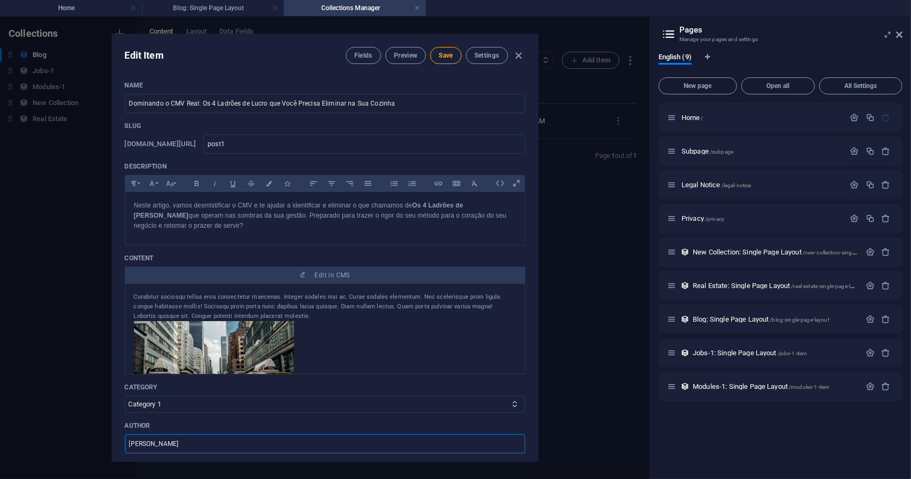
click at [166, 445] on input "Juan Pérez" at bounding box center [325, 443] width 400 height 19
type input "Rafael Sato"
click at [435, 58] on button "Save" at bounding box center [445, 55] width 31 height 17
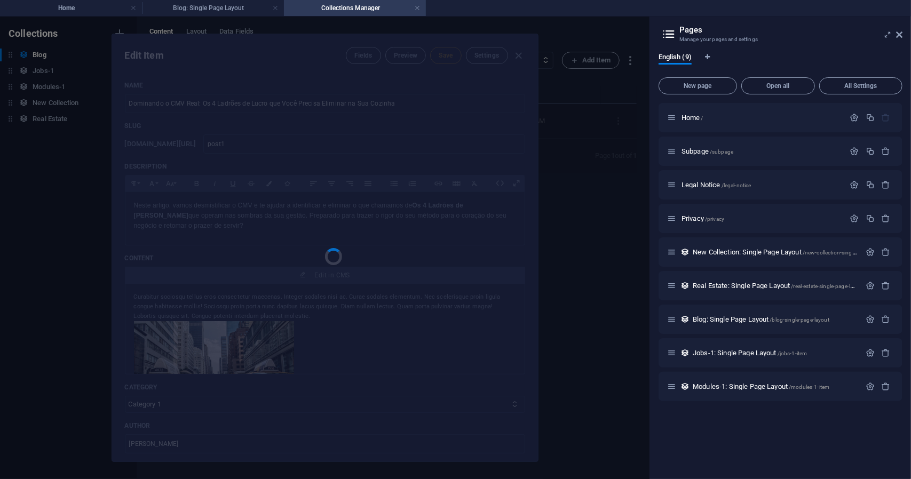
type input "post1"
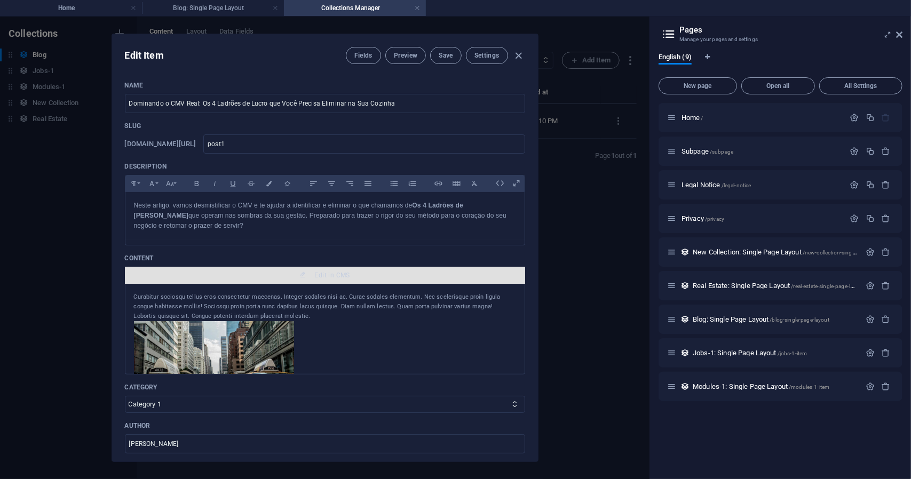
click at [329, 272] on span "Edit in CMS" at bounding box center [332, 275] width 35 height 9
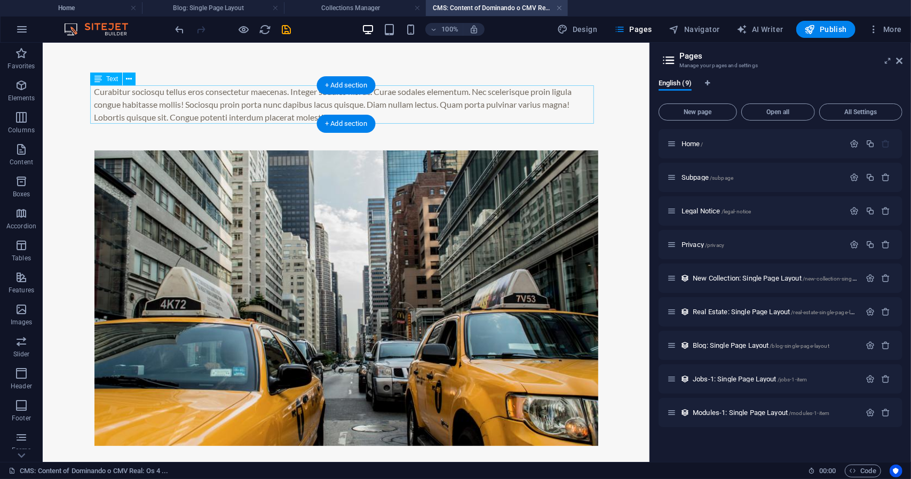
click at [242, 104] on div "Curabitur sociosqu tellus eros consectetur maecenas. Integer sodales nisi ac. C…" at bounding box center [346, 104] width 504 height 38
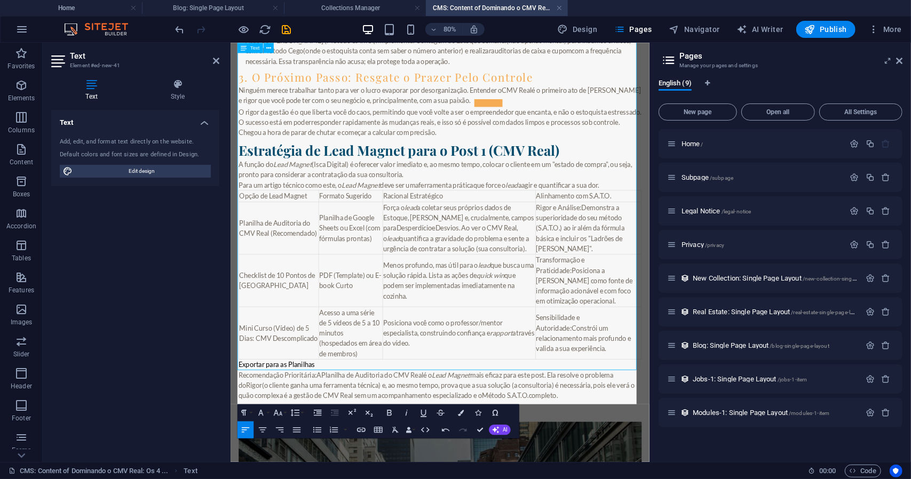
scroll to position [1205, 0]
click at [255, 183] on h2 "Estratégia de Lead Magnet para o Post 1 (CMV Real)" at bounding box center [492, 175] width 504 height 23
drag, startPoint x: 243, startPoint y: 182, endPoint x: 674, endPoint y: 492, distance: 531.1
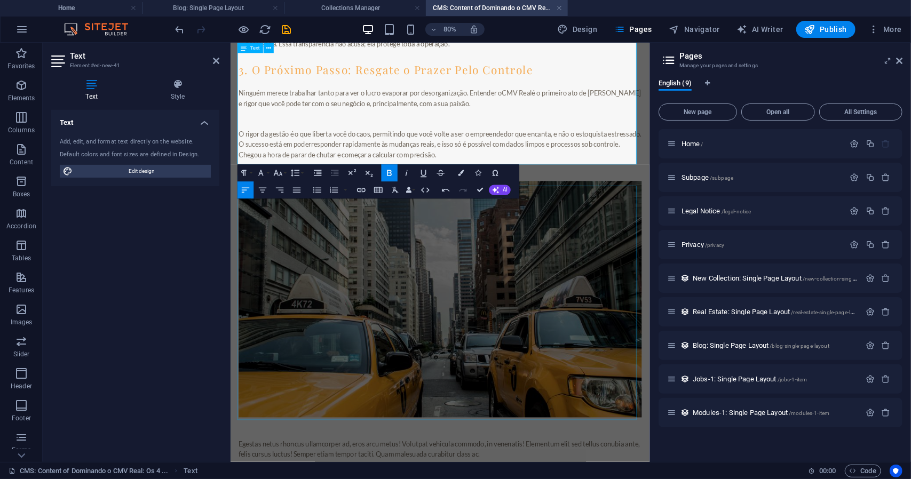
scroll to position [1445, 0]
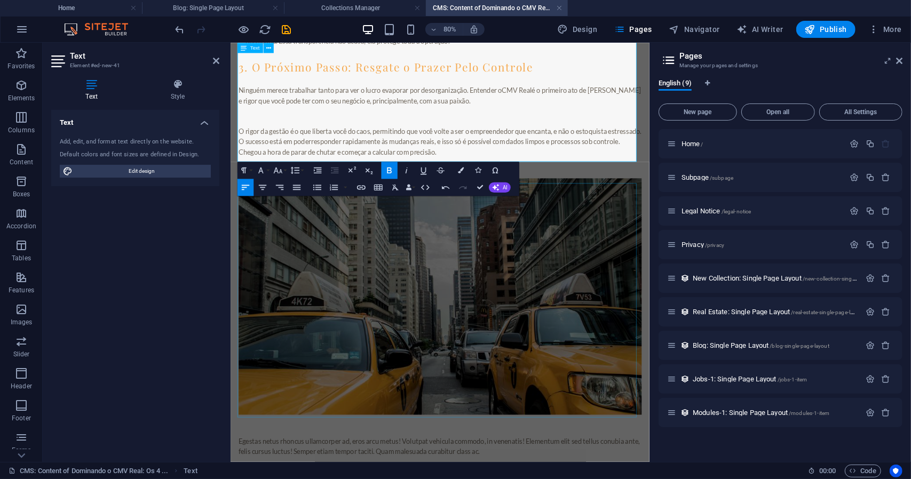
click at [539, 383] on figure at bounding box center [492, 360] width 504 height 296
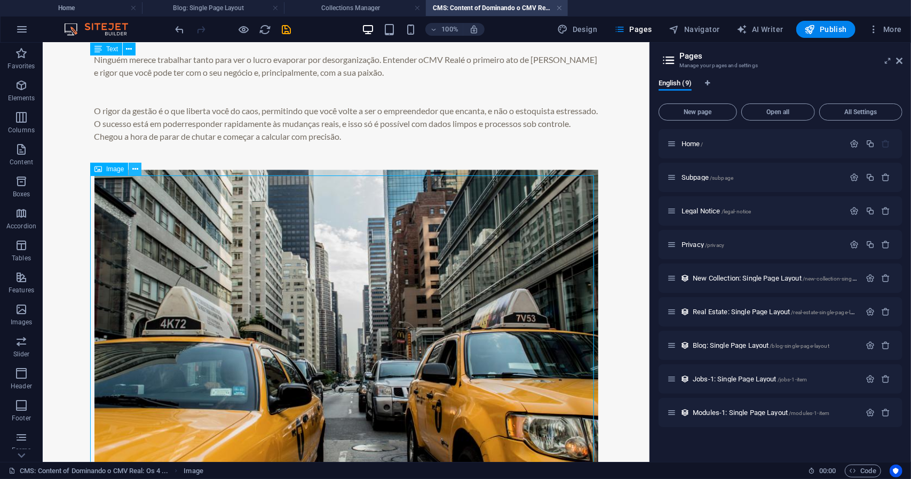
click at [136, 165] on icon at bounding box center [135, 169] width 6 height 11
click at [352, 298] on figure at bounding box center [346, 317] width 504 height 296
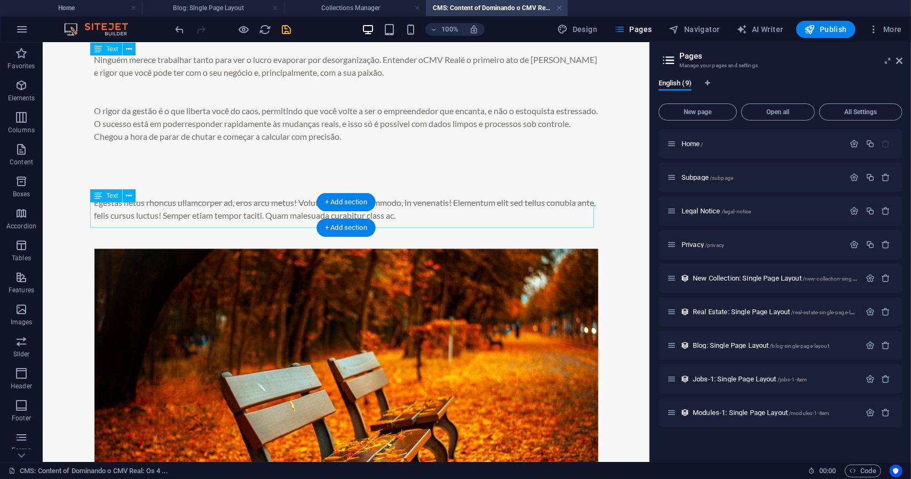
click at [130, 220] on div "Egestas netus rhoncus ullamcorper ad, eros arcu metus! Volutpat vehicula commod…" at bounding box center [346, 209] width 504 height 26
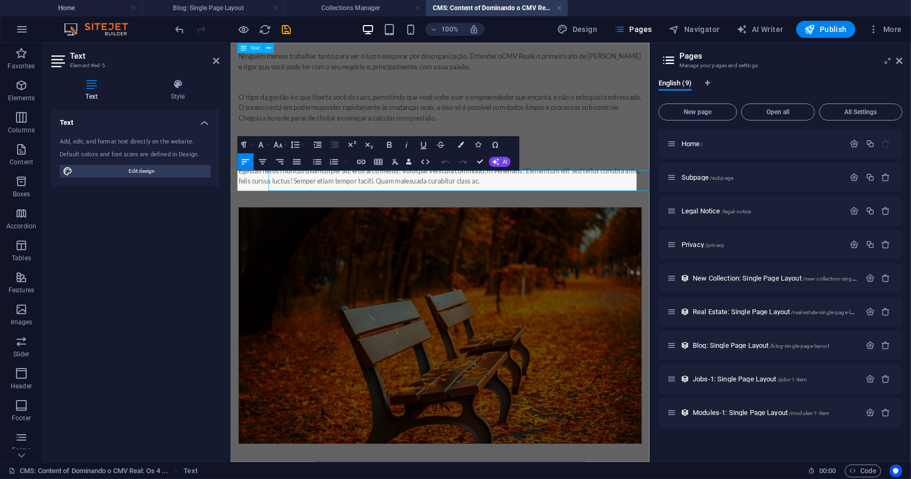
click at [131, 220] on div "Text Add, edit, and format text directly on the website. Default colors and fon…" at bounding box center [135, 282] width 168 height 344
click at [283, 221] on div "Egestas netus rhoncus ullamcorper ad, eros arcu metus! Volutpat vehicula commod…" at bounding box center [492, 209] width 504 height 26
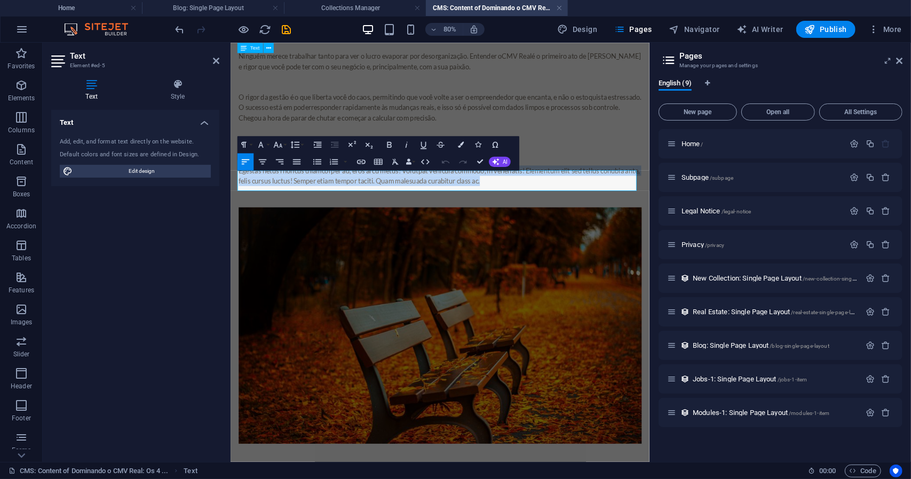
click at [283, 221] on div "Egestas netus rhoncus ullamcorper ad, eros arcu metus! Volutpat vehicula commod…" at bounding box center [492, 209] width 504 height 26
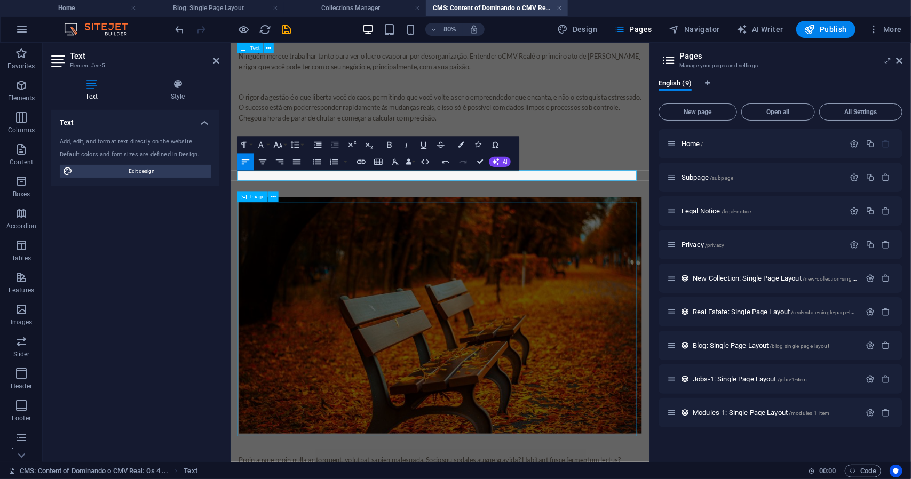
click at [274, 289] on figure at bounding box center [492, 383] width 504 height 296
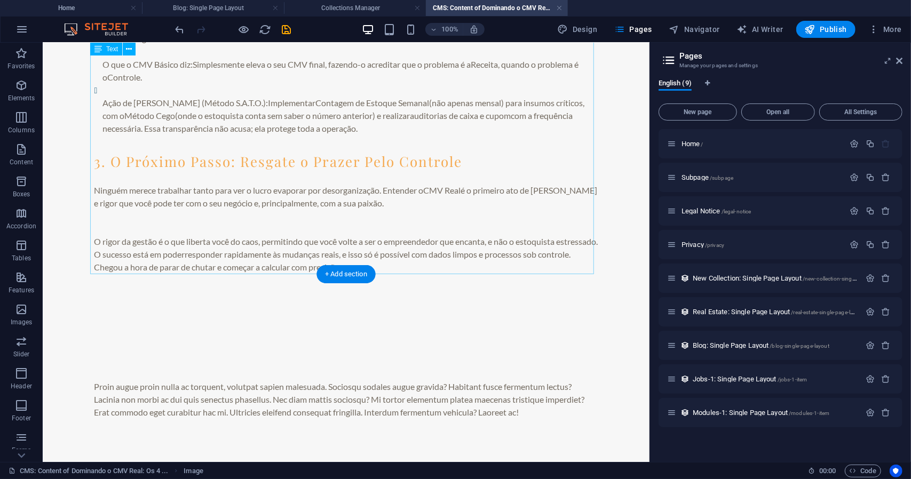
scroll to position [1320, 0]
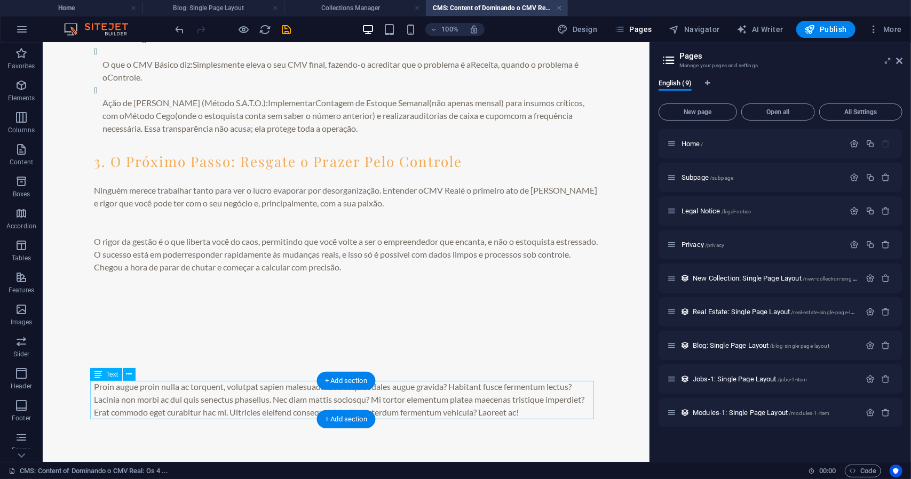
click at [234, 392] on div "Proin augue proin nulla ac torquent, volutpat sapien malesuada. Sociosqu sodale…" at bounding box center [346, 399] width 504 height 38
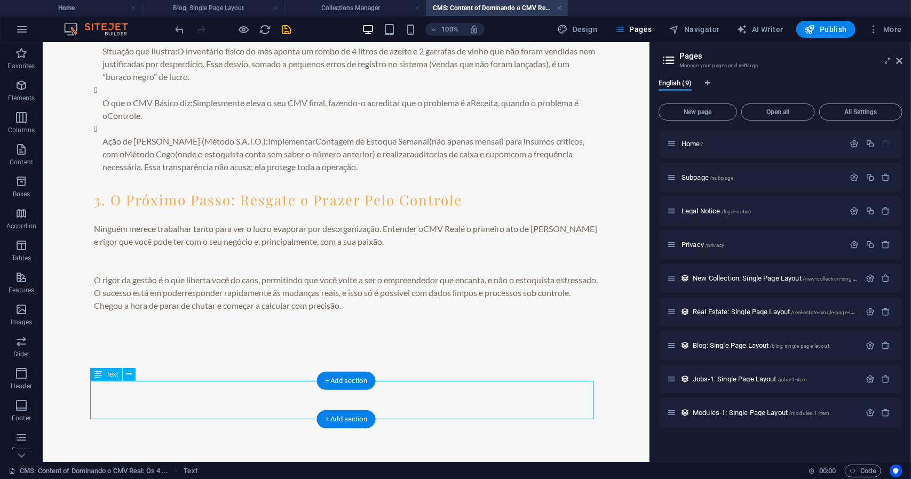
scroll to position [1215, 0]
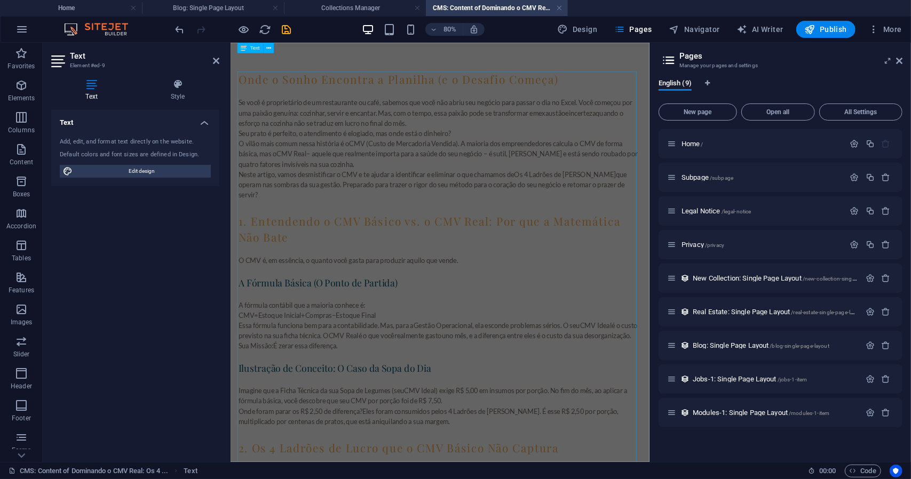
scroll to position [0, 0]
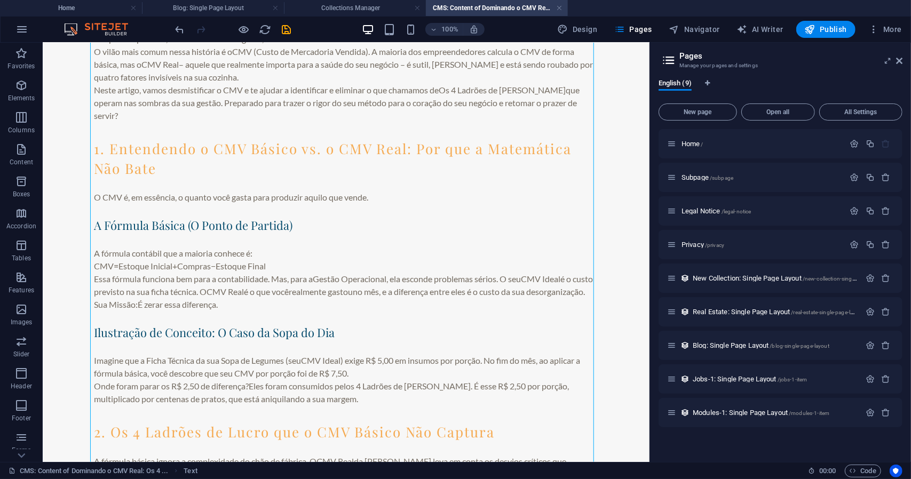
scroll to position [124, 0]
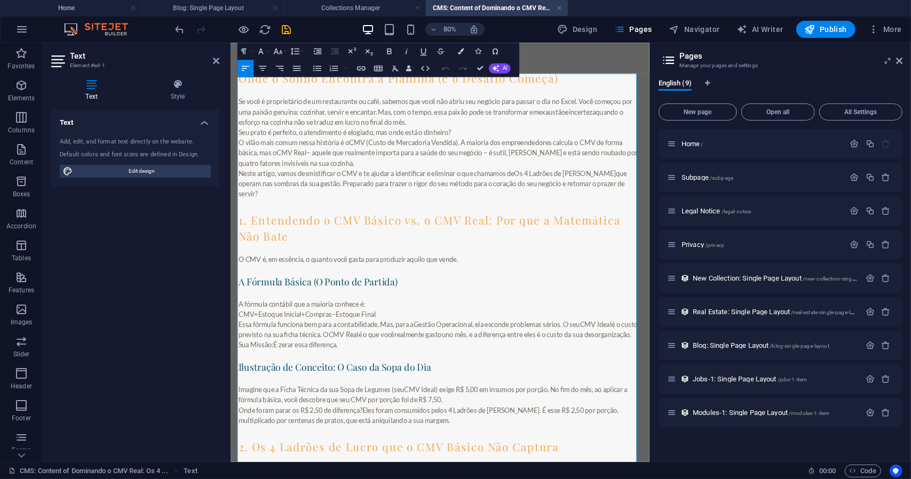
scroll to position [9, 0]
click at [402, 361] on p "A fórmula contábil que a maioria conhece é:" at bounding box center [492, 367] width 504 height 13
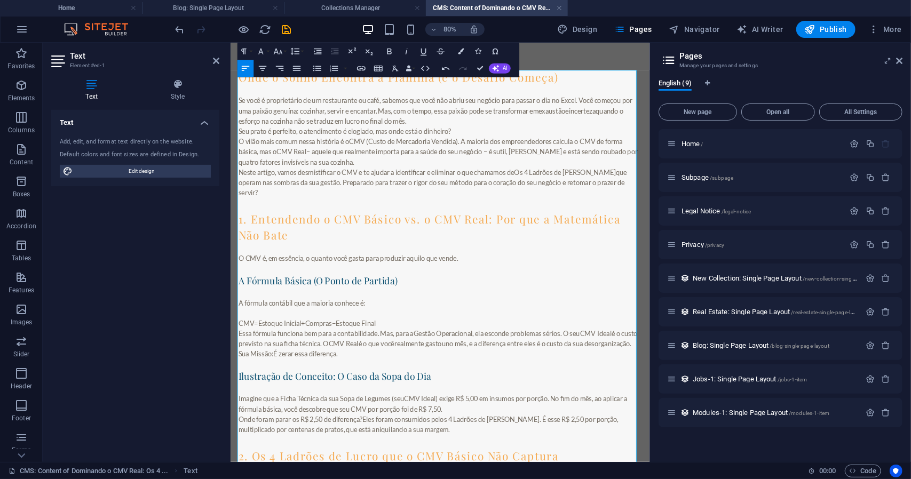
click at [423, 387] on div "CMV = Estoque Inicial + Compras − Estoque Final" at bounding box center [492, 393] width 504 height 13
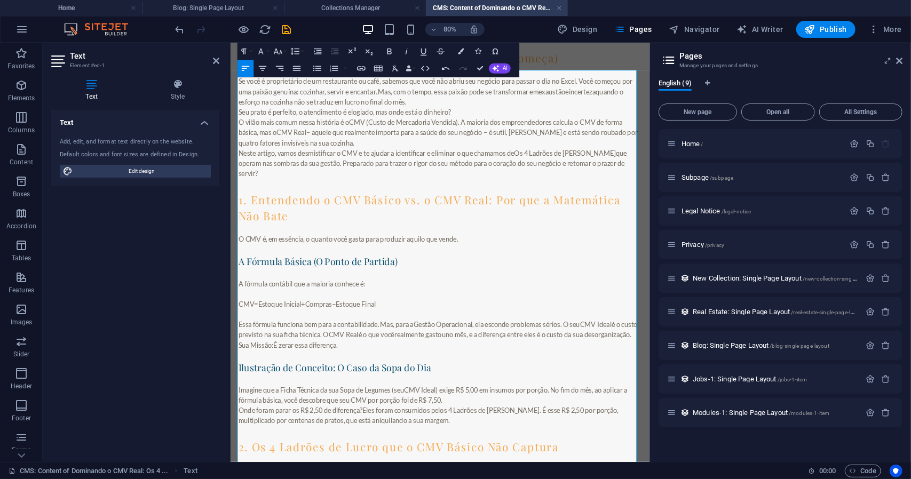
scroll to position [34, 0]
click at [353, 401] on p "Essa fórmula funciona bem para a contabilidade. Mas, para a Gestão Operacional …" at bounding box center [492, 400] width 504 height 26
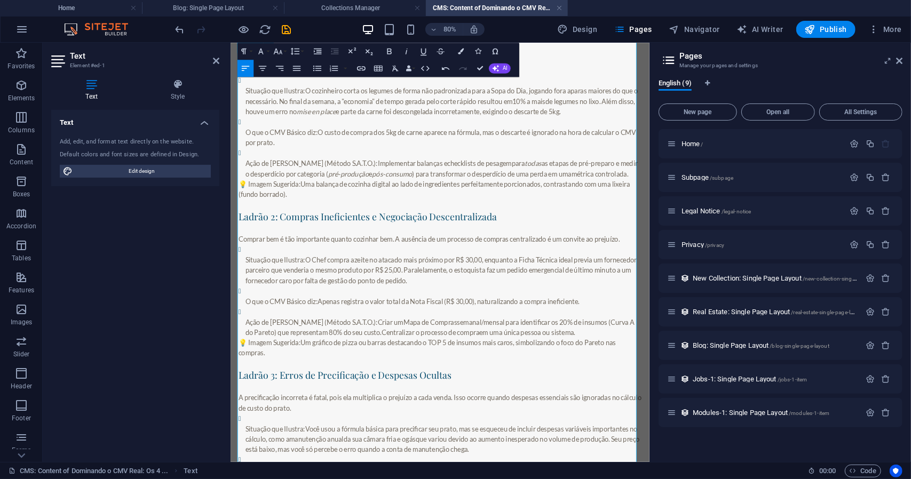
scroll to position [657, 0]
click at [351, 227] on p "💡 Imagem Sugerida: Uma balança de cozinha digital ao lado de ingredientes perfe…" at bounding box center [492, 226] width 504 height 26
drag, startPoint x: 351, startPoint y: 227, endPoint x: 249, endPoint y: 219, distance: 102.3
click at [249, 219] on p "💡 Imagem Sugerida: Uma balança de cozinha digital ao lado de ingredientes perfe…" at bounding box center [492, 226] width 504 height 26
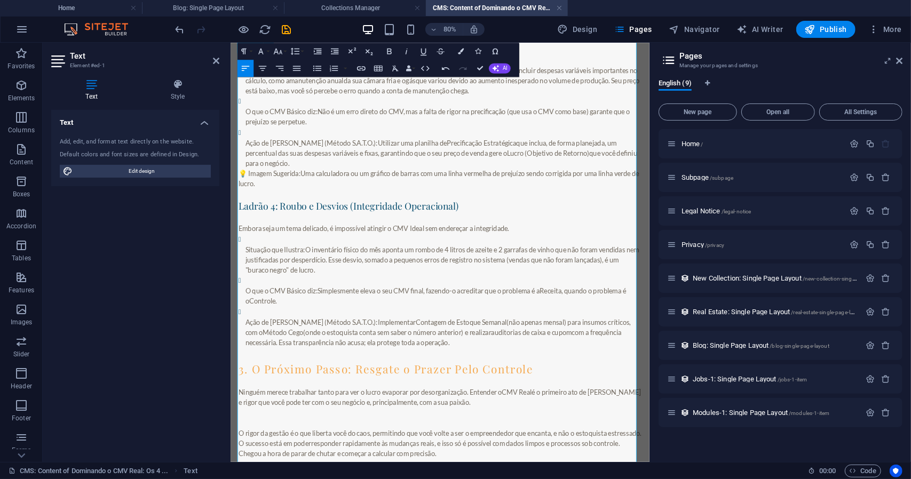
scroll to position [464, 0]
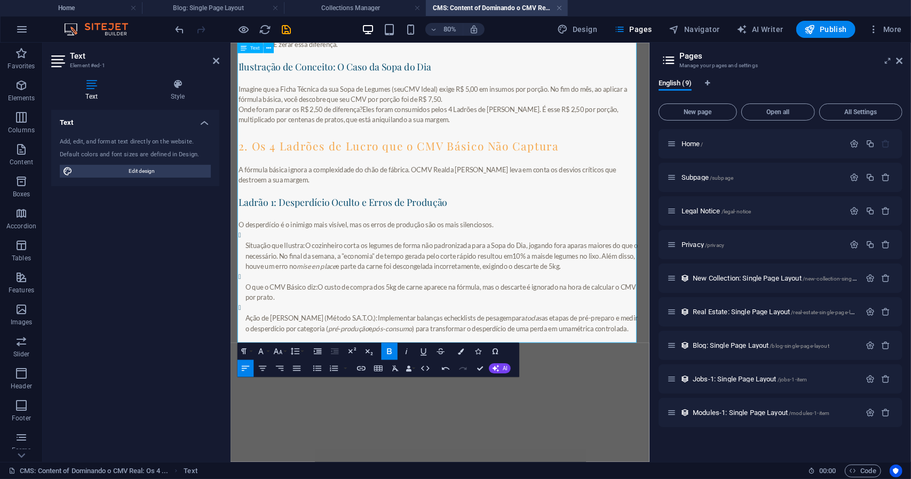
click at [309, 403] on p "Ação de Rigor (Método S.A.T.O.): Implementar balanças e checklists de pesagem p…" at bounding box center [496, 393] width 495 height 26
click at [650, 462] on div at bounding box center [492, 459] width 504 height 27
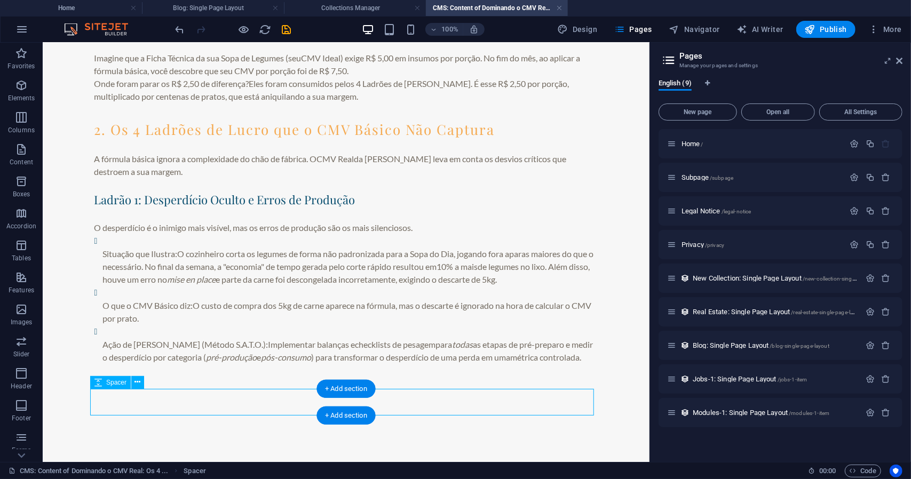
click at [219, 413] on div at bounding box center [346, 403] width 504 height 27
select select "px"
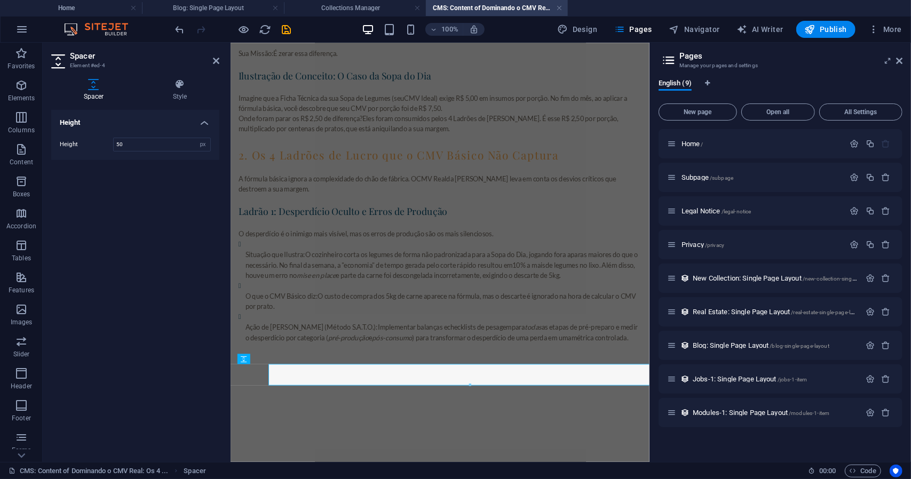
scroll to position [409, 0]
click at [308, 454] on div at bounding box center [492, 459] width 504 height 27
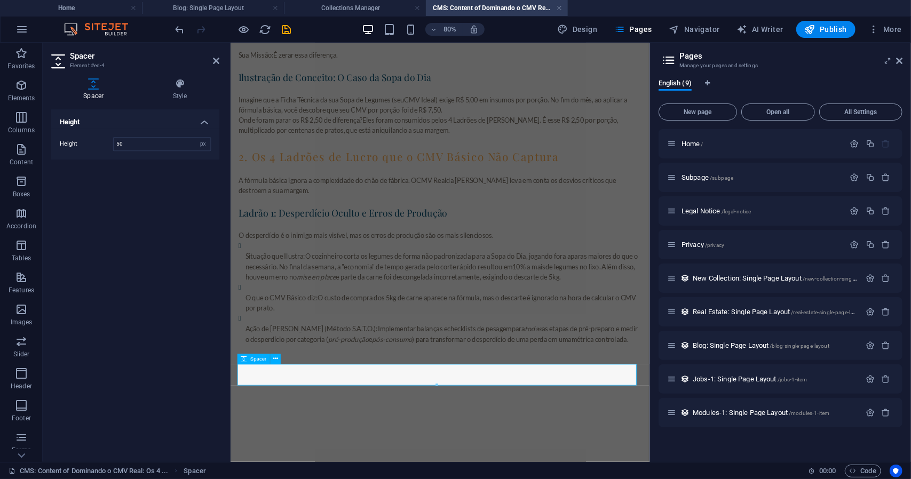
click at [308, 454] on div at bounding box center [492, 459] width 504 height 27
click at [327, 423] on div at bounding box center [492, 432] width 504 height 27
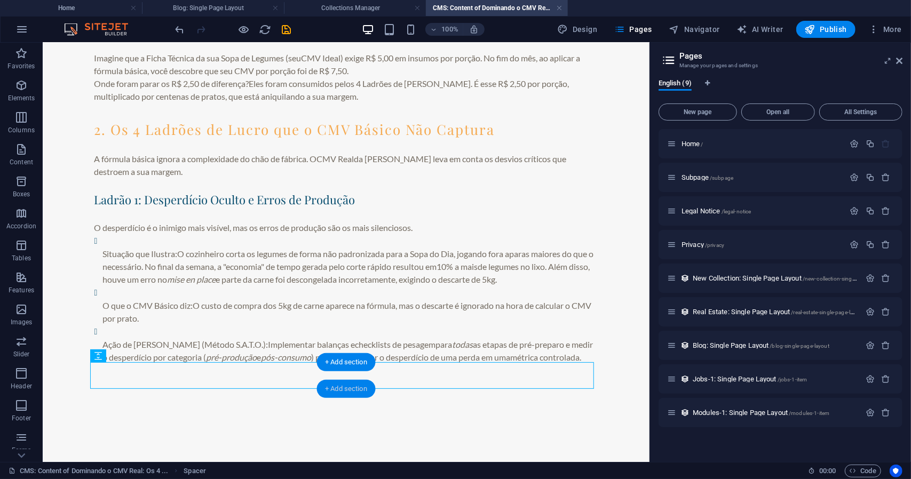
click at [345, 390] on div "+ Add section" at bounding box center [345, 389] width 59 height 18
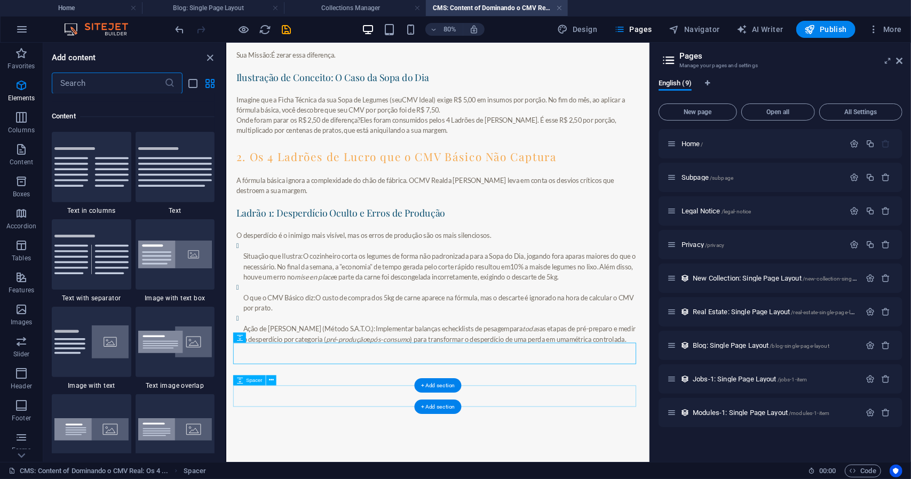
scroll to position [1867, 0]
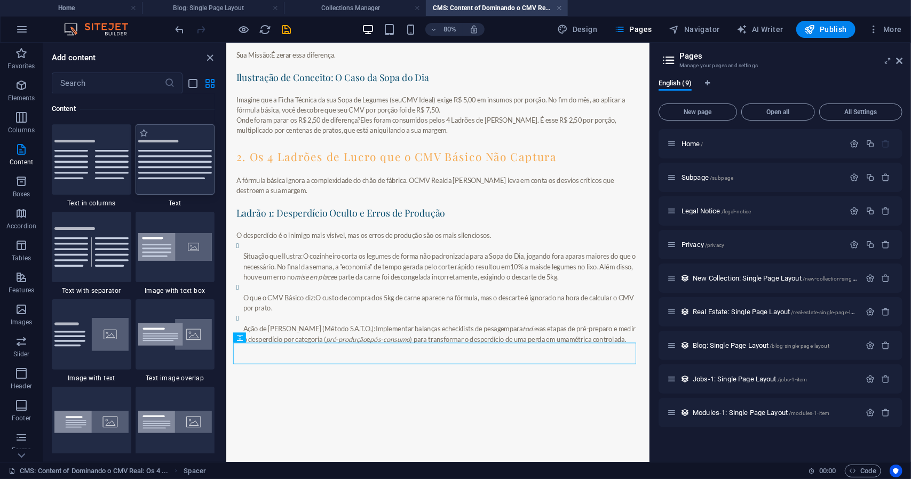
click at [173, 173] on img at bounding box center [175, 159] width 74 height 39
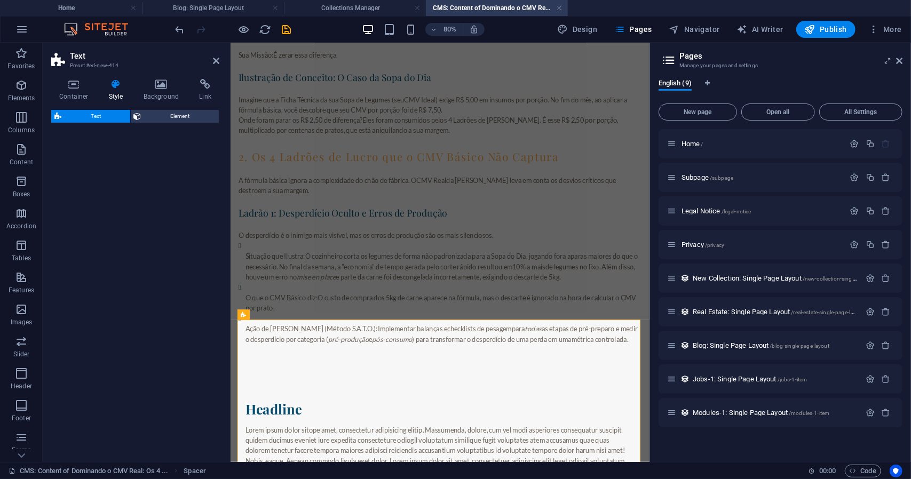
select select "preset-text-v2-default"
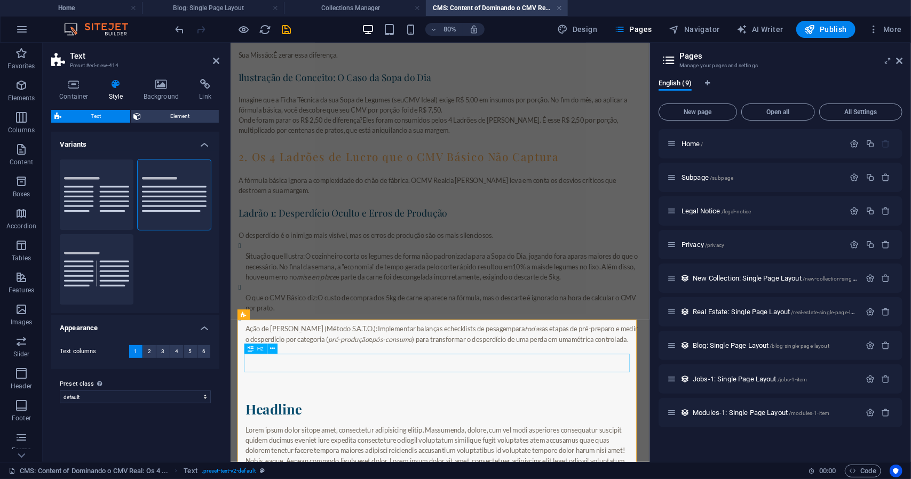
scroll to position [464, 0]
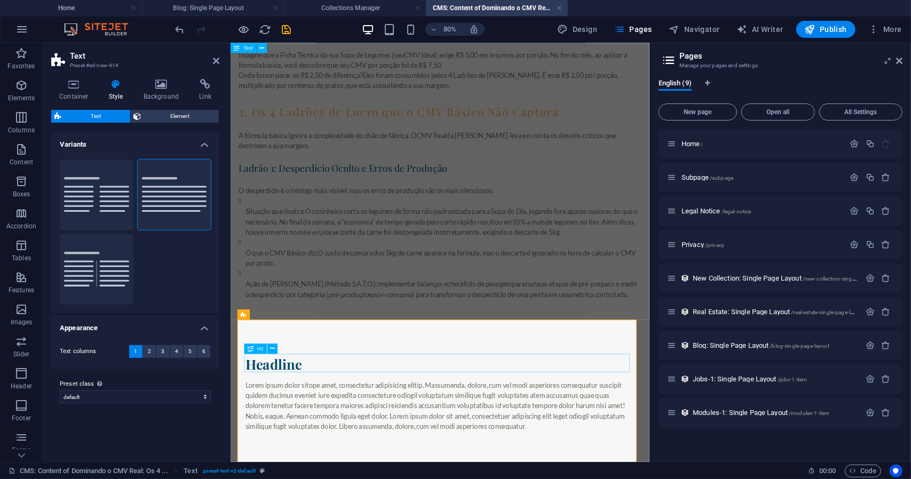
click at [336, 443] on div "Headline" at bounding box center [492, 444] width 487 height 23
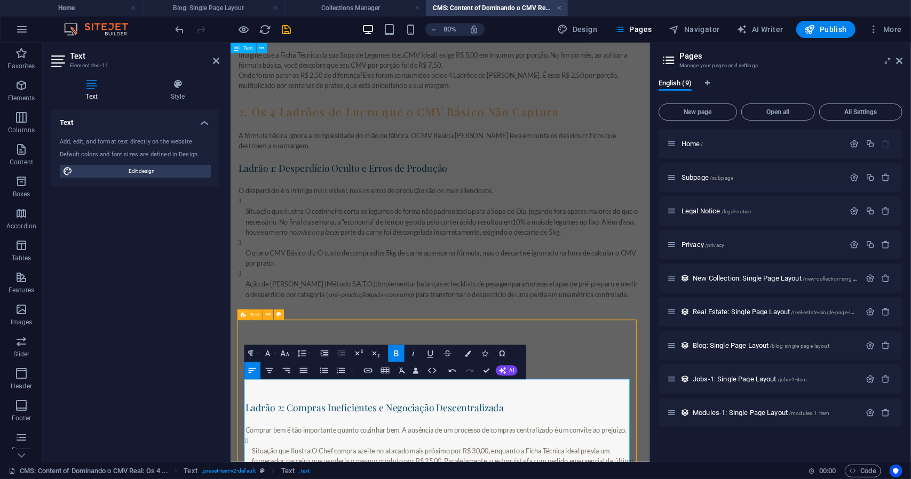
click at [316, 479] on p at bounding box center [492, 483] width 487 height 13
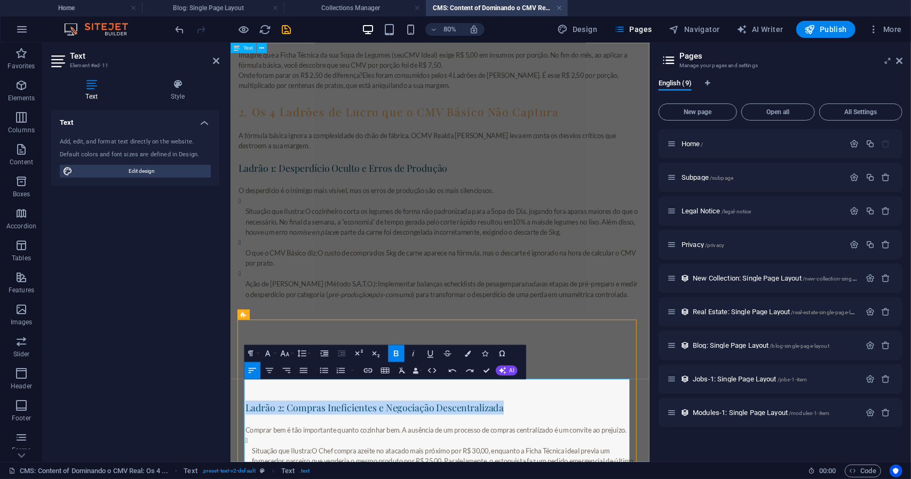
drag, startPoint x: 577, startPoint y: 497, endPoint x: 458, endPoint y: 448, distance: 128.5
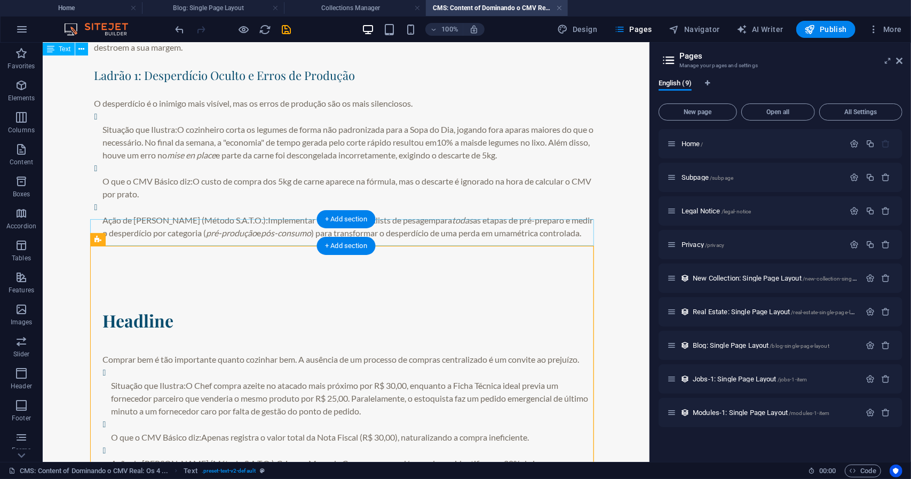
scroll to position [561, 0]
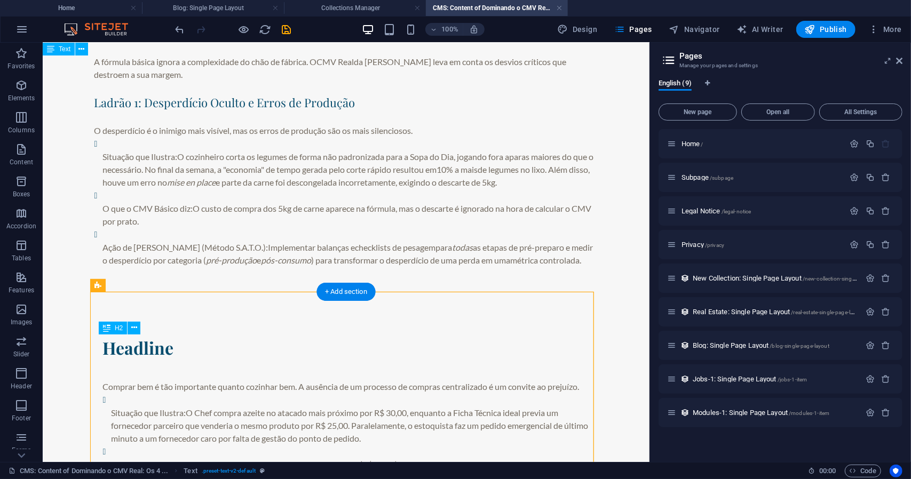
click at [148, 340] on div "Headline" at bounding box center [345, 347] width 487 height 23
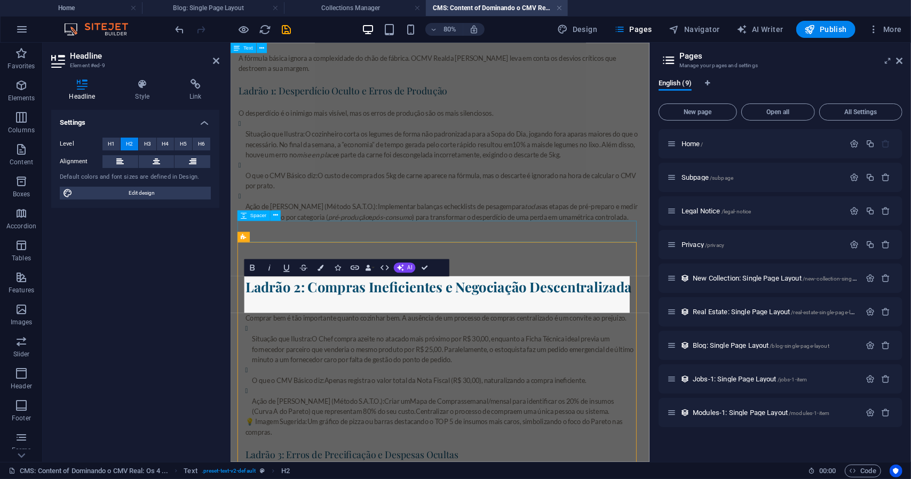
click at [601, 273] on div at bounding box center [492, 279] width 504 height 27
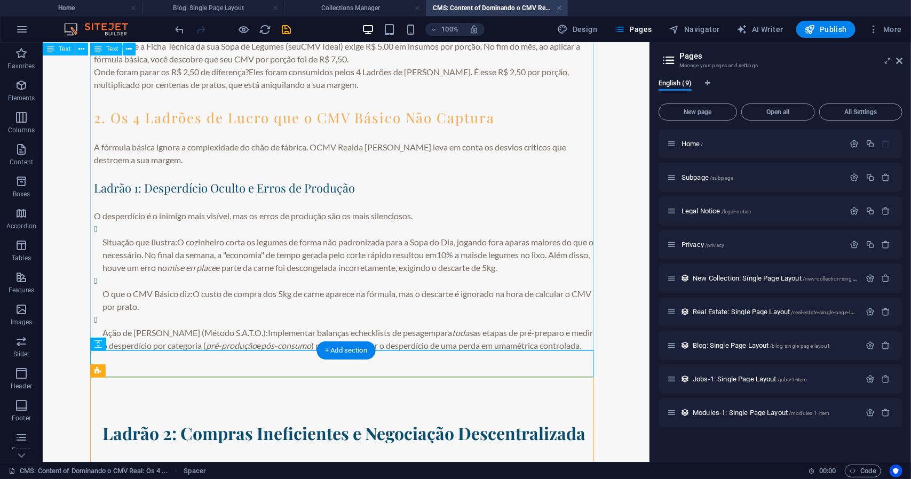
scroll to position [475, 0]
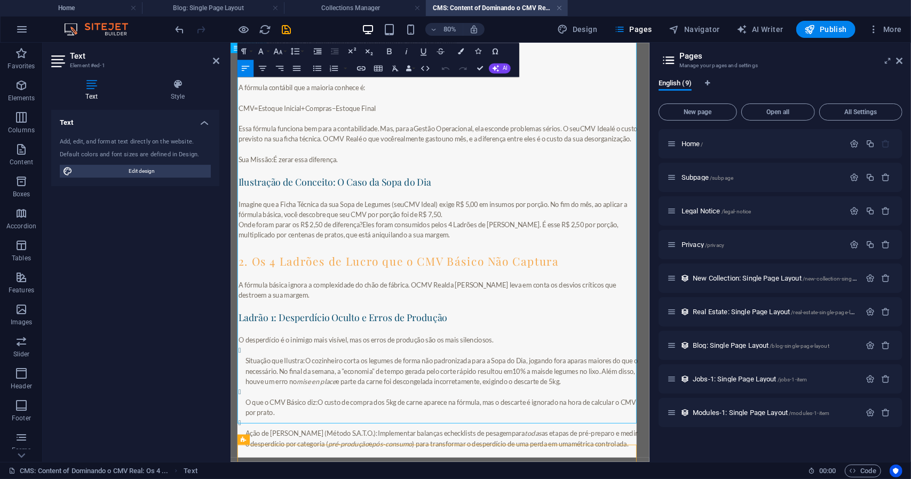
scroll to position [340, 0]
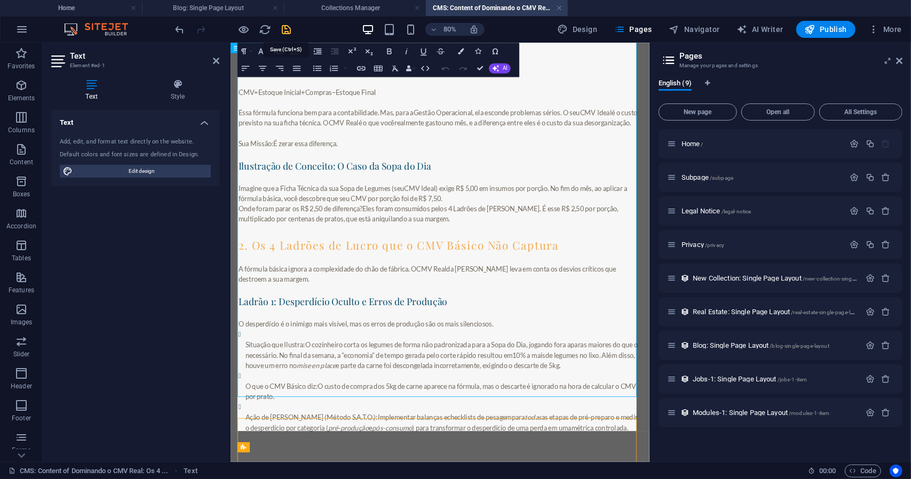
click at [291, 29] on icon "save" at bounding box center [287, 29] width 12 height 12
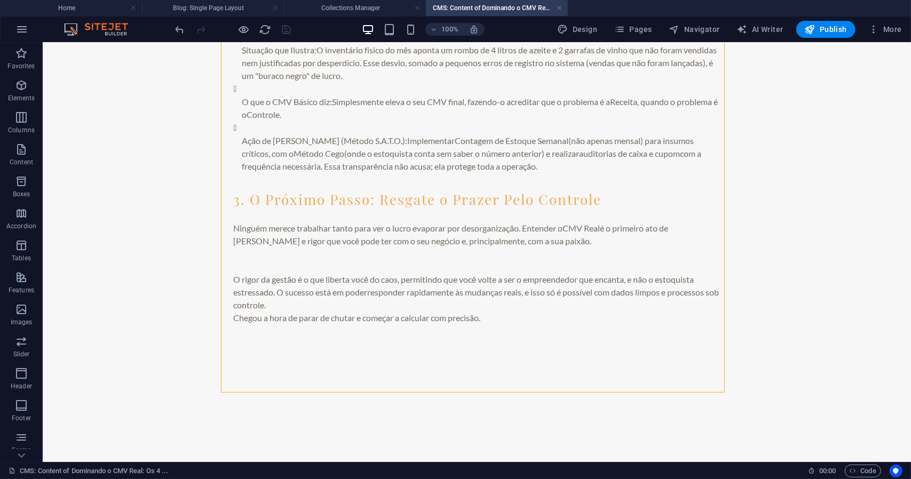
scroll to position [1381, 0]
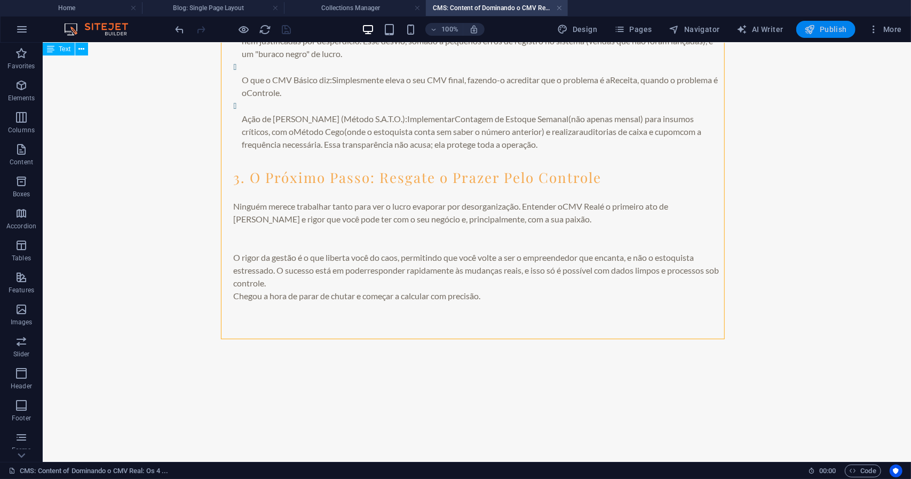
click at [830, 34] on span "Publish" at bounding box center [826, 29] width 42 height 11
